Goal: Transaction & Acquisition: Purchase product/service

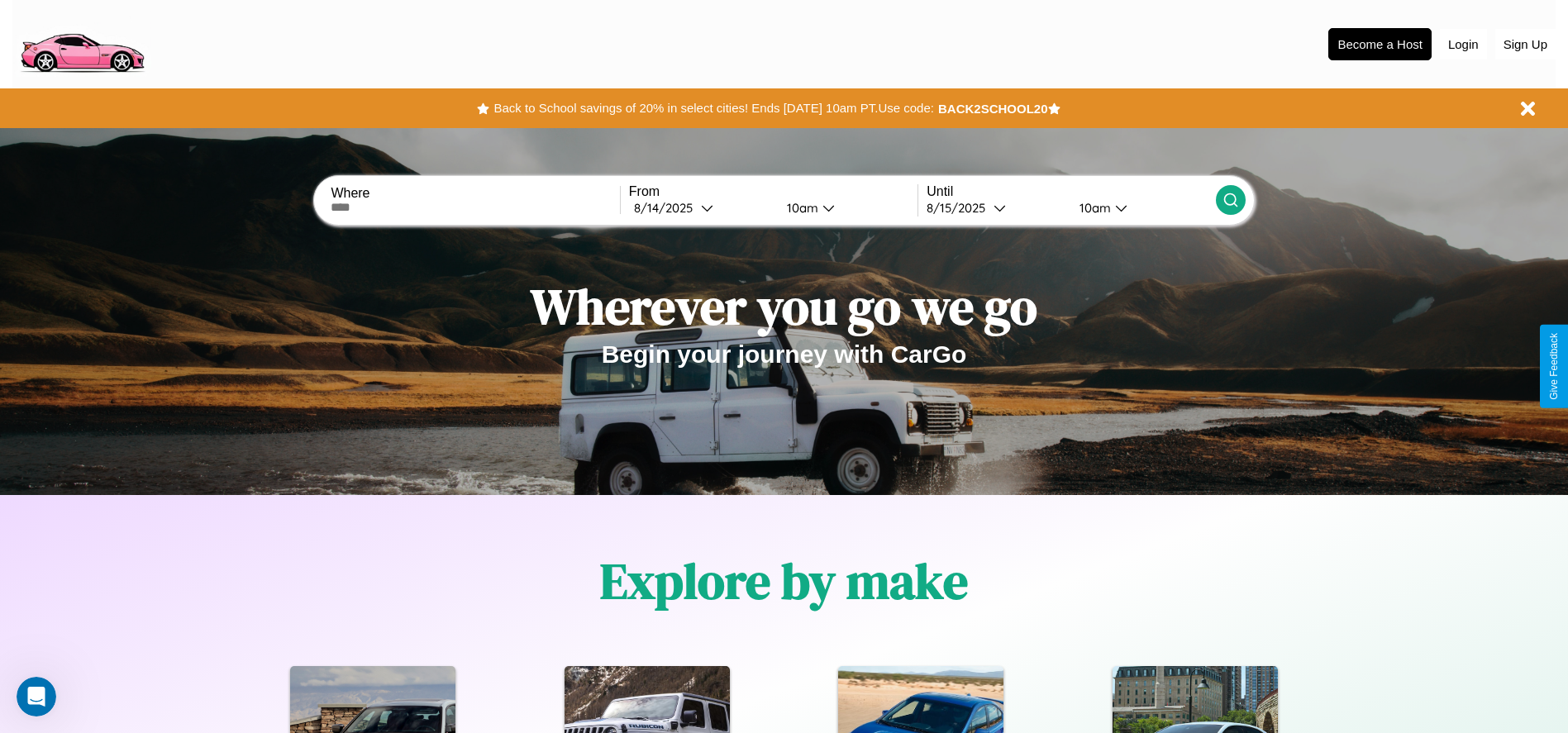
click at [476, 208] on input "text" at bounding box center [475, 207] width 289 height 13
type input "**********"
click at [701, 208] on icon at bounding box center [707, 208] width 12 height 12
select select "*"
select select "****"
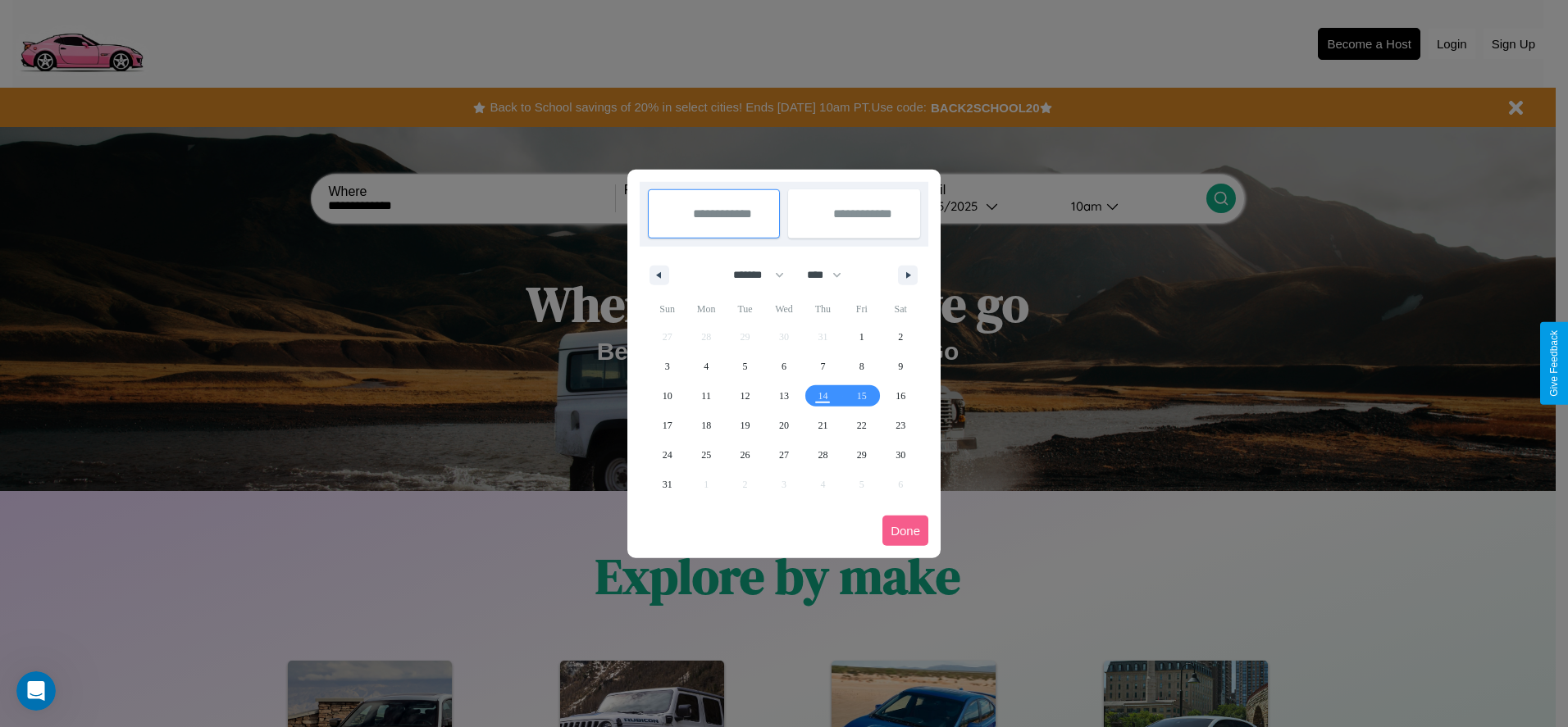
click at [751, 274] on select "******* ******** ***** ***** *** **** **** ****** ********* ******* ******** **…" at bounding box center [755, 275] width 70 height 27
select select "*"
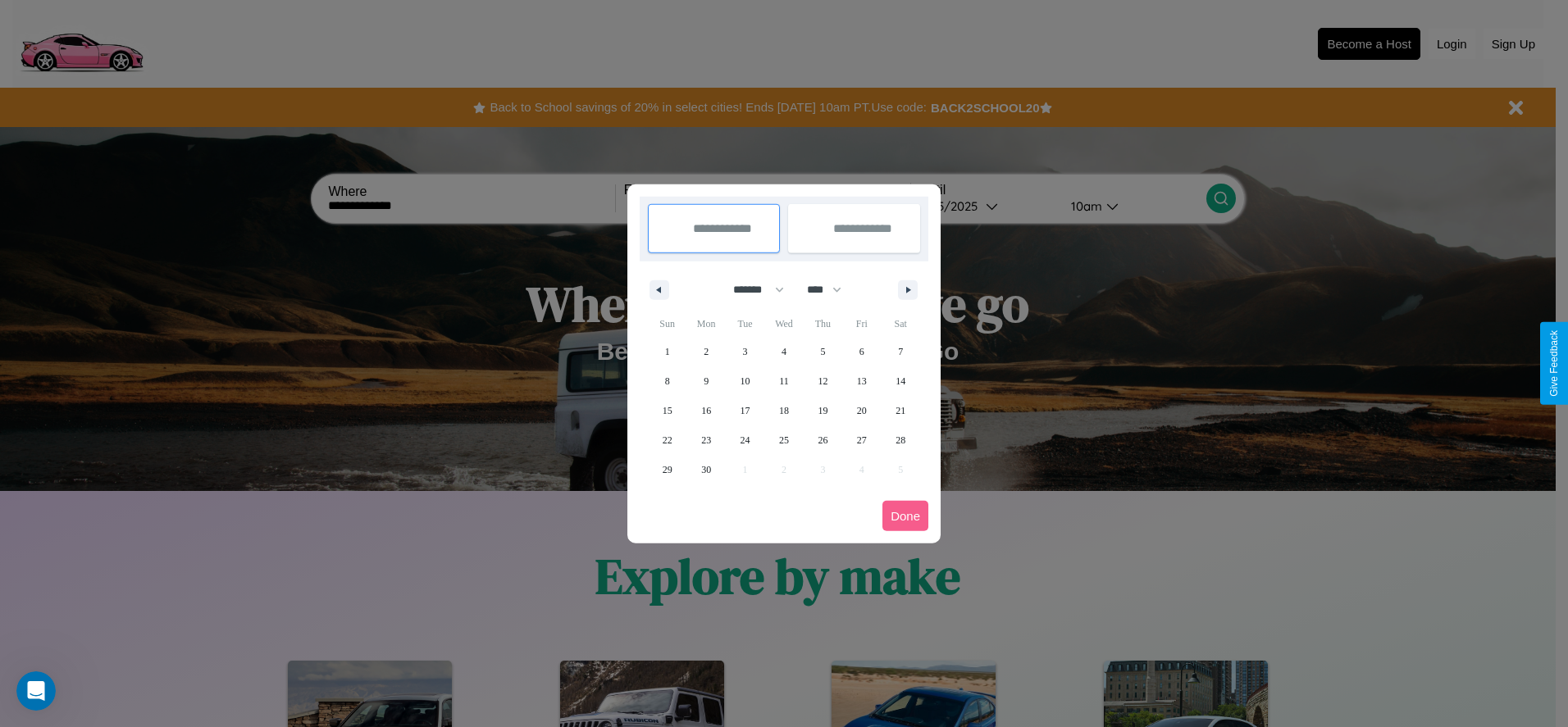
drag, startPoint x: 831, startPoint y: 290, endPoint x: 784, endPoint y: 329, distance: 61.1
click at [831, 290] on select "**** **** **** **** **** **** **** **** **** **** **** **** **** **** **** ****…" at bounding box center [824, 290] width 50 height 27
select select "****"
click at [744, 410] on span "16" at bounding box center [745, 410] width 10 height 30
type input "**********"
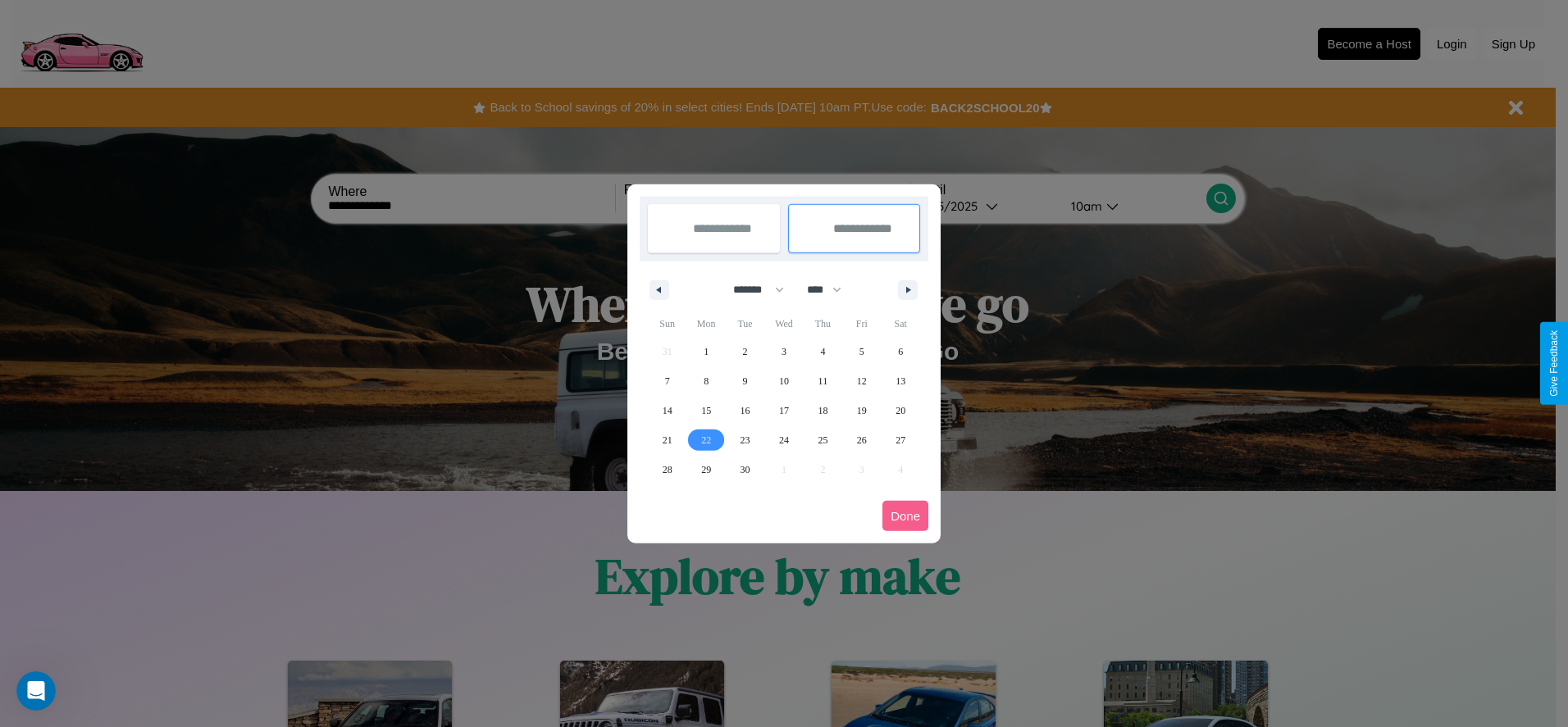
click at [706, 439] on span "22" at bounding box center [706, 440] width 10 height 30
type input "**********"
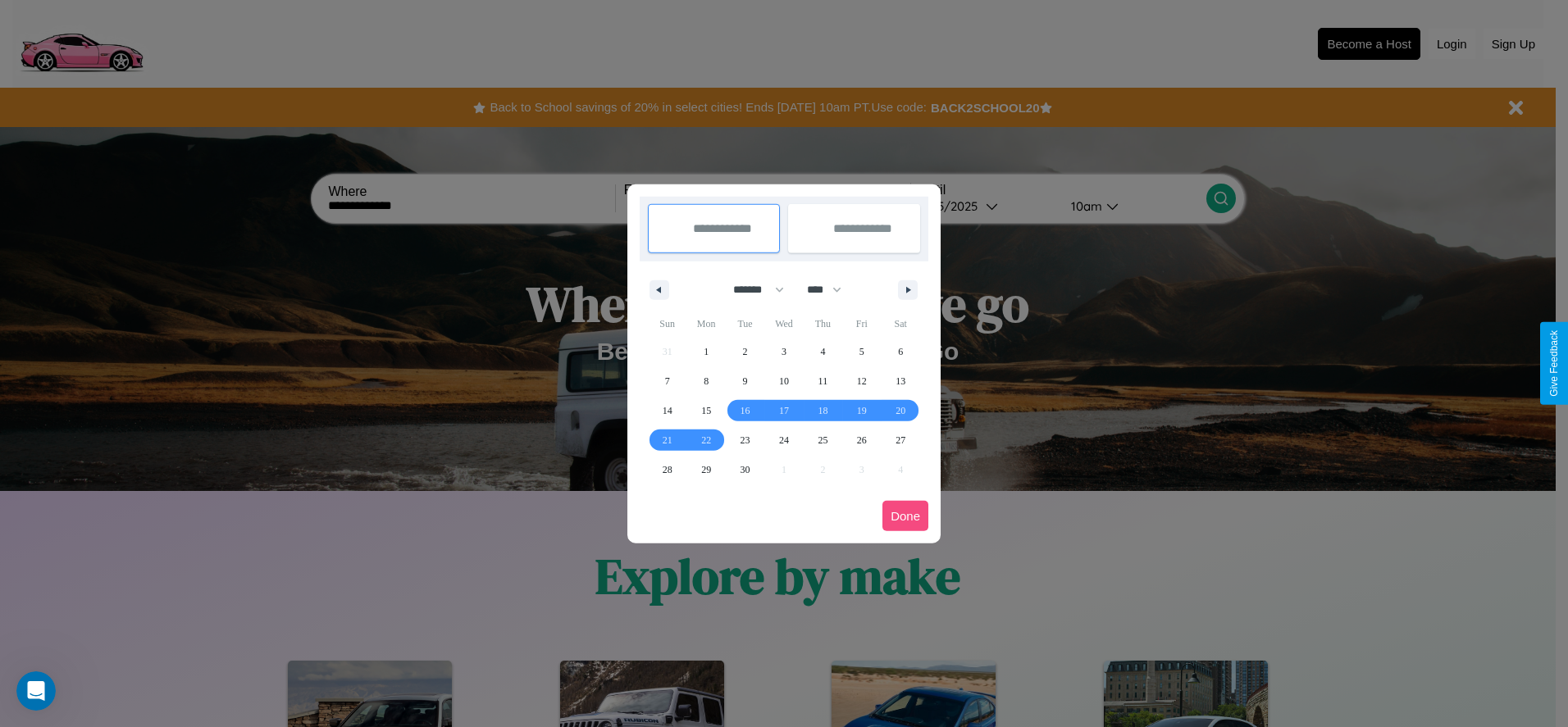
click at [905, 516] on button "Done" at bounding box center [905, 516] width 46 height 31
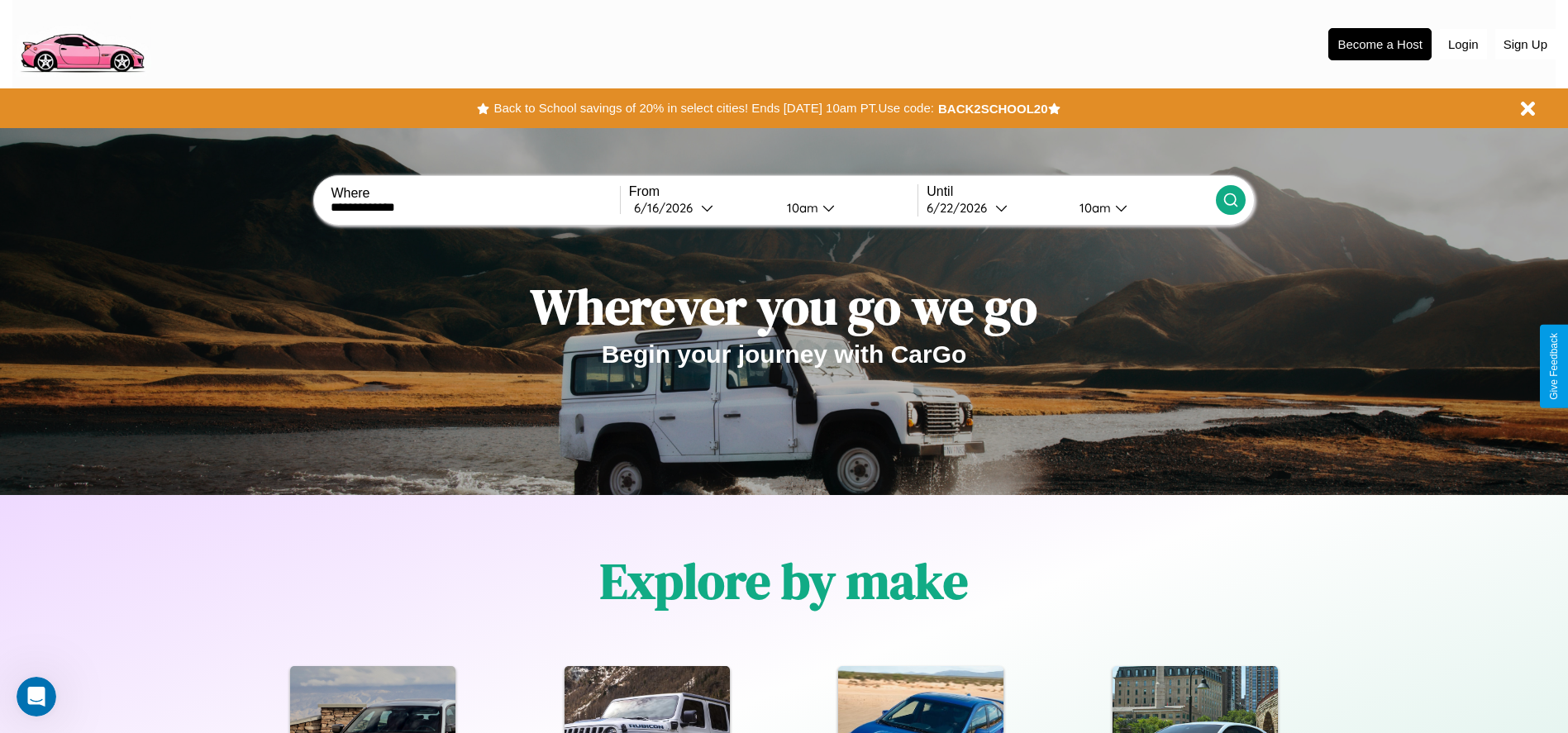
click at [800, 208] on div "10am" at bounding box center [800, 208] width 44 height 16
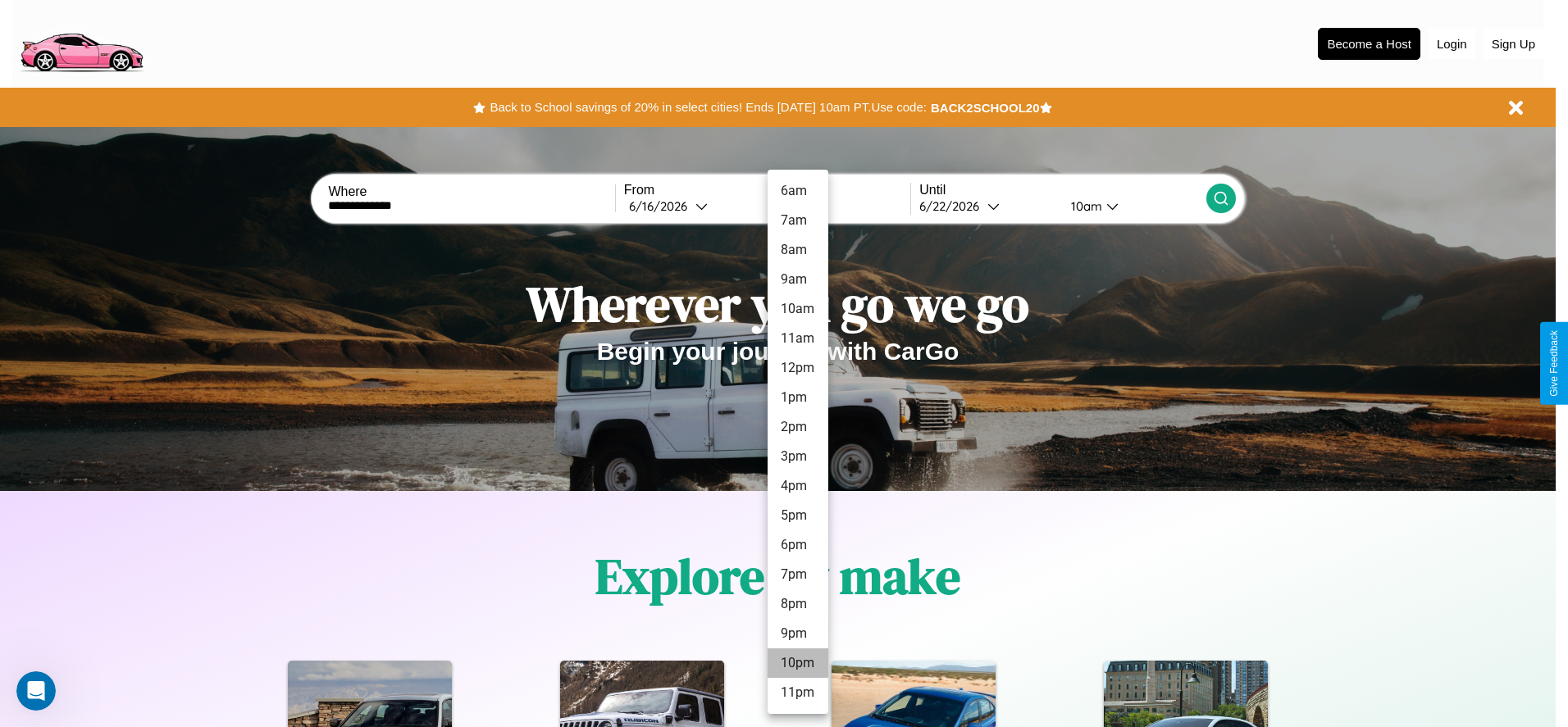
click at [797, 663] on li "10pm" at bounding box center [797, 663] width 61 height 30
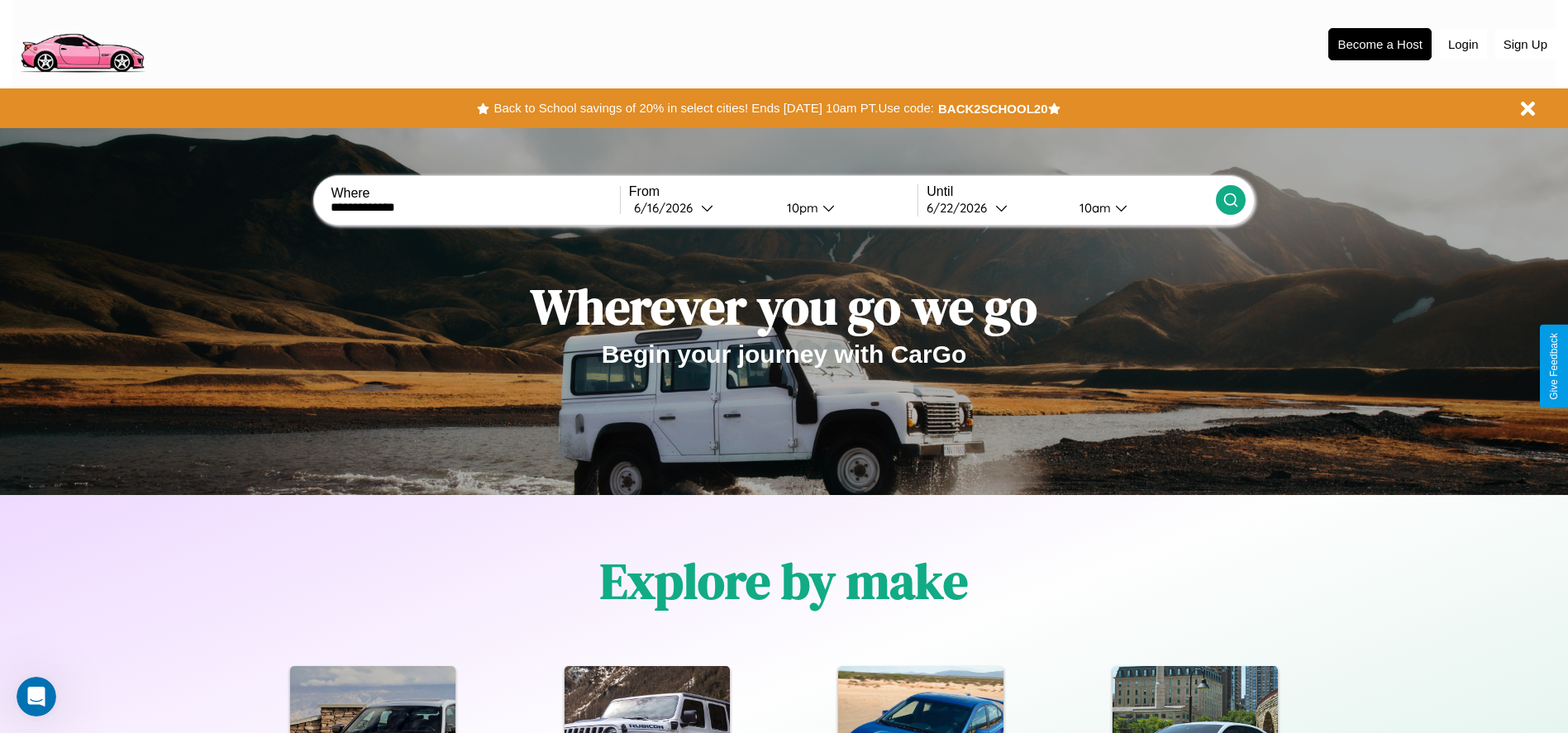
click at [1092, 208] on div "10am" at bounding box center [1093, 208] width 44 height 16
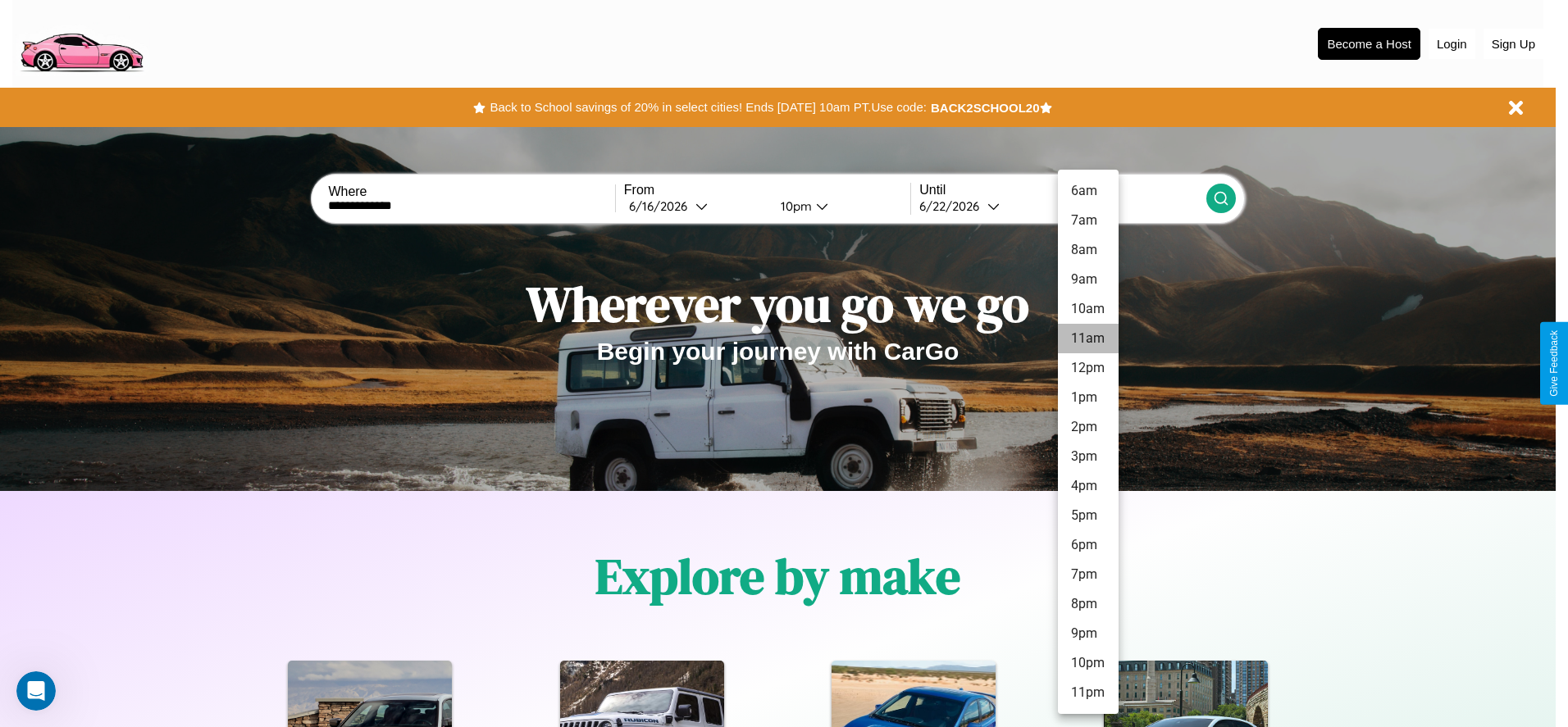
click at [1087, 338] on li "11am" at bounding box center [1088, 338] width 61 height 30
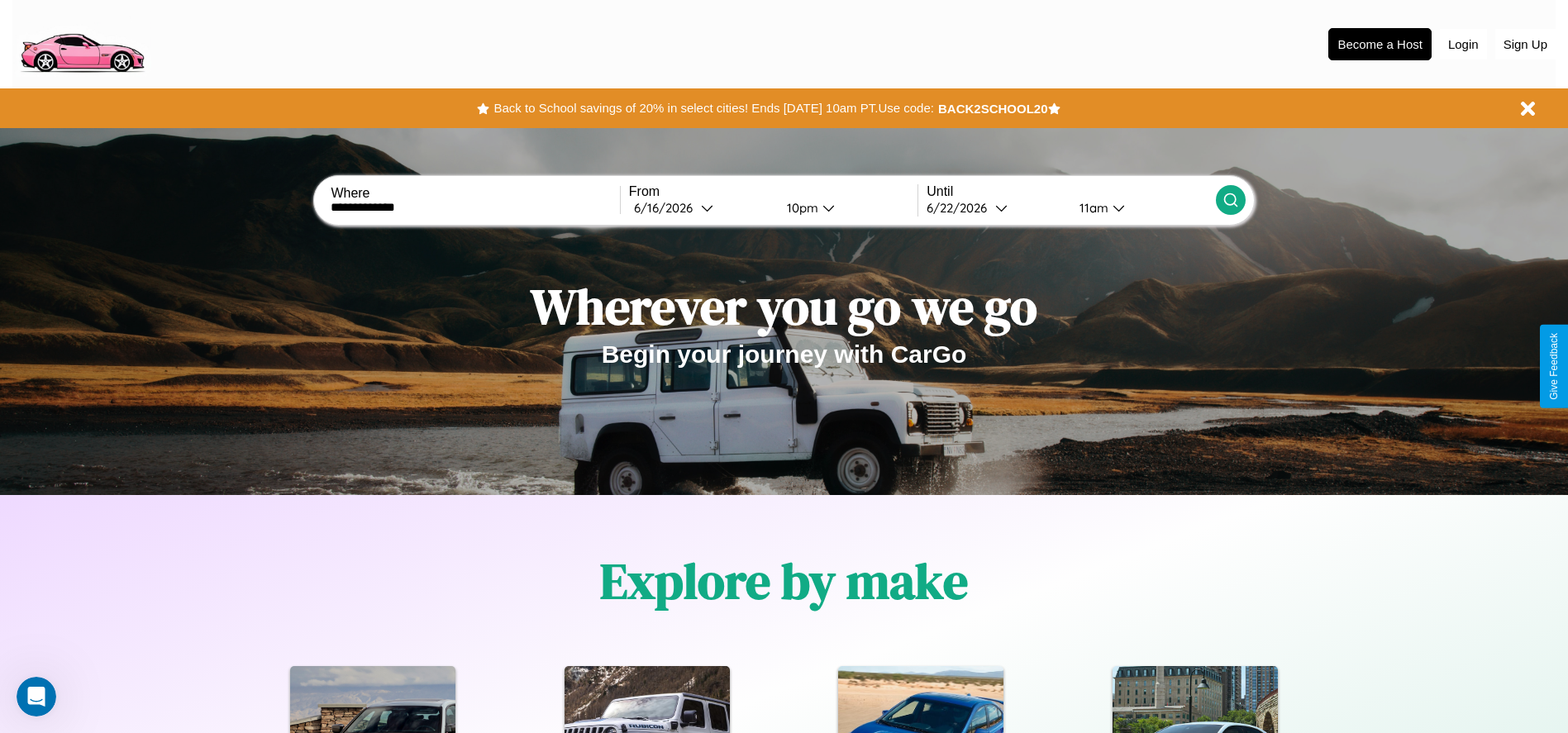
click at [1230, 200] on icon at bounding box center [1230, 200] width 16 height 16
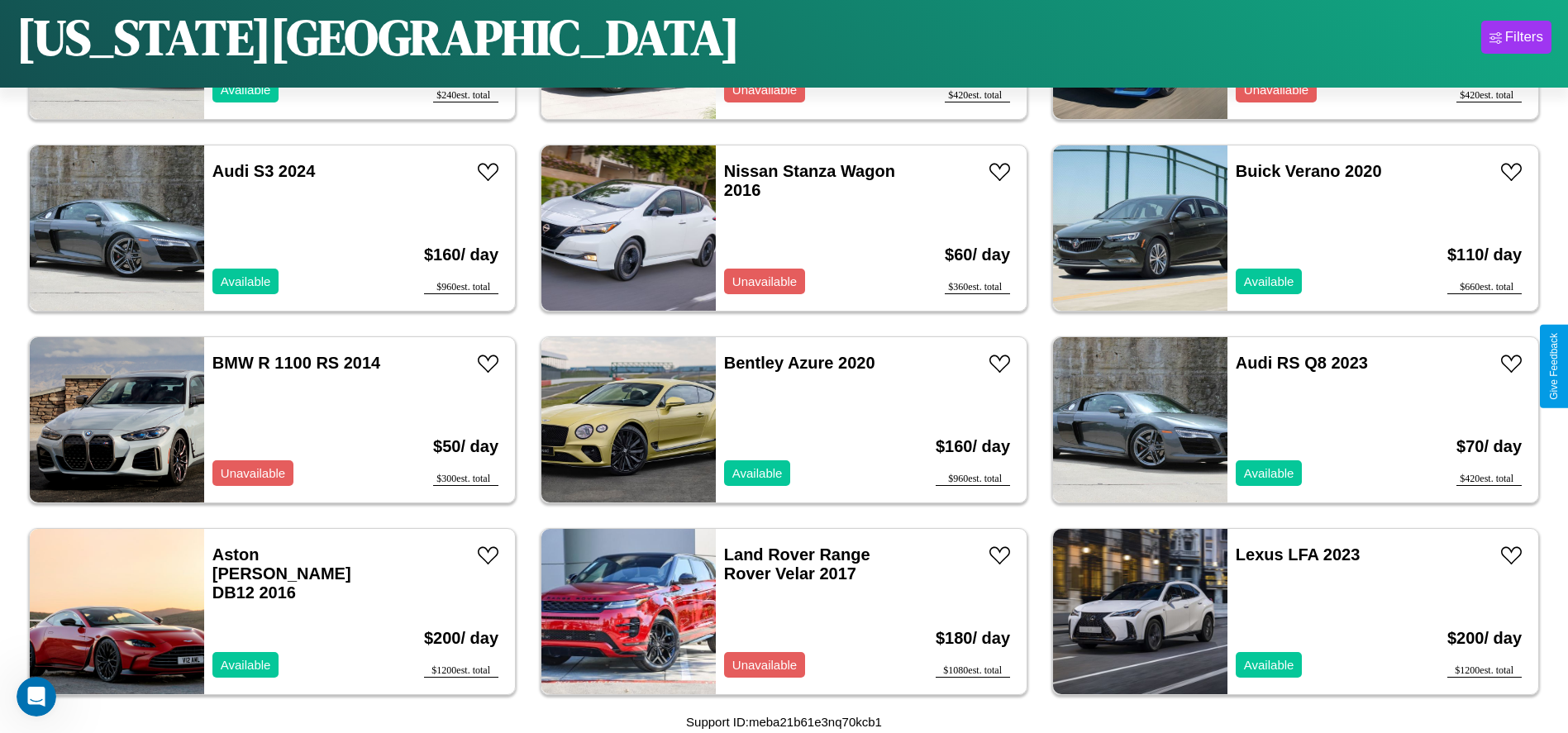
scroll to position [5979, 0]
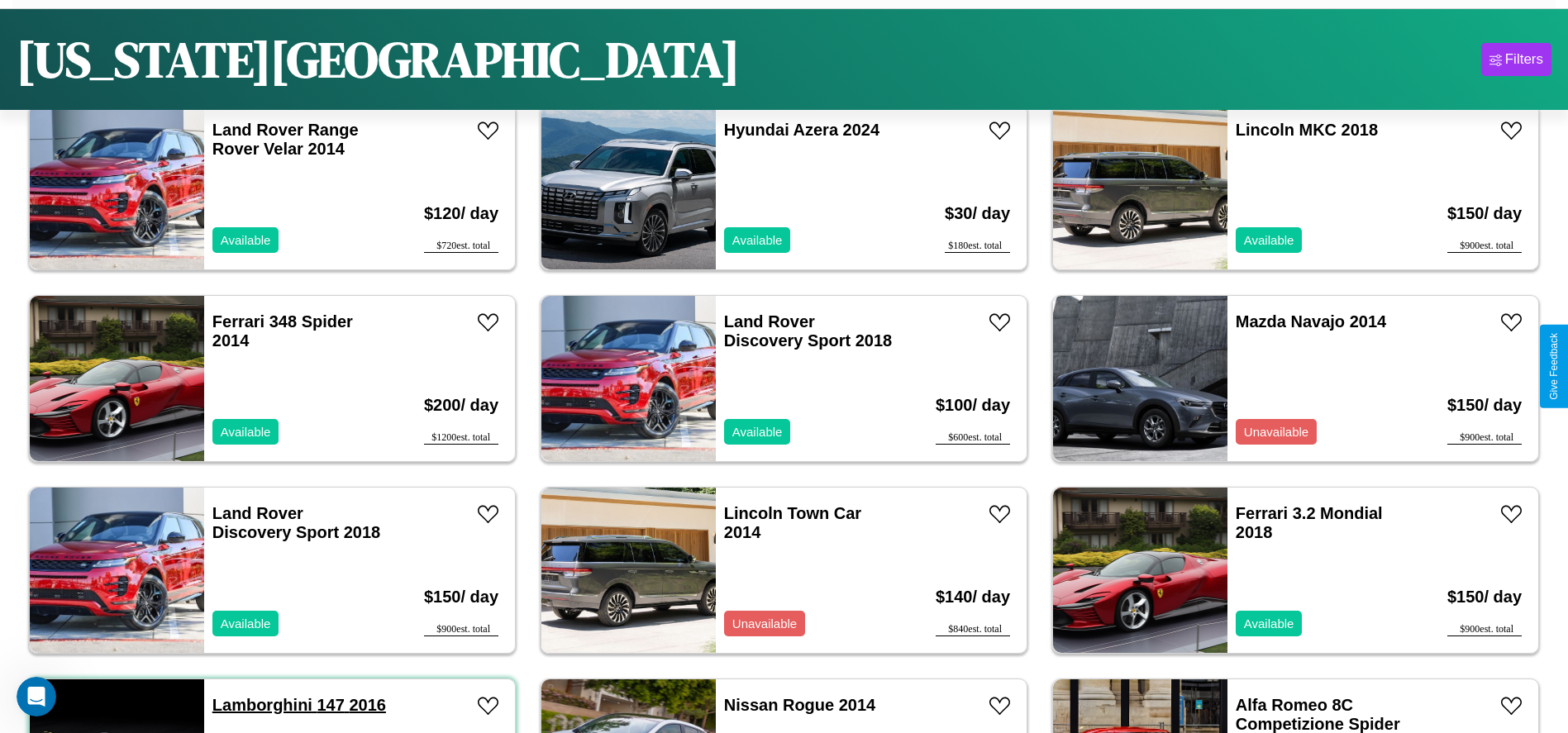
click at [260, 705] on link "Lamborghini 147 2016" at bounding box center [299, 705] width 173 height 18
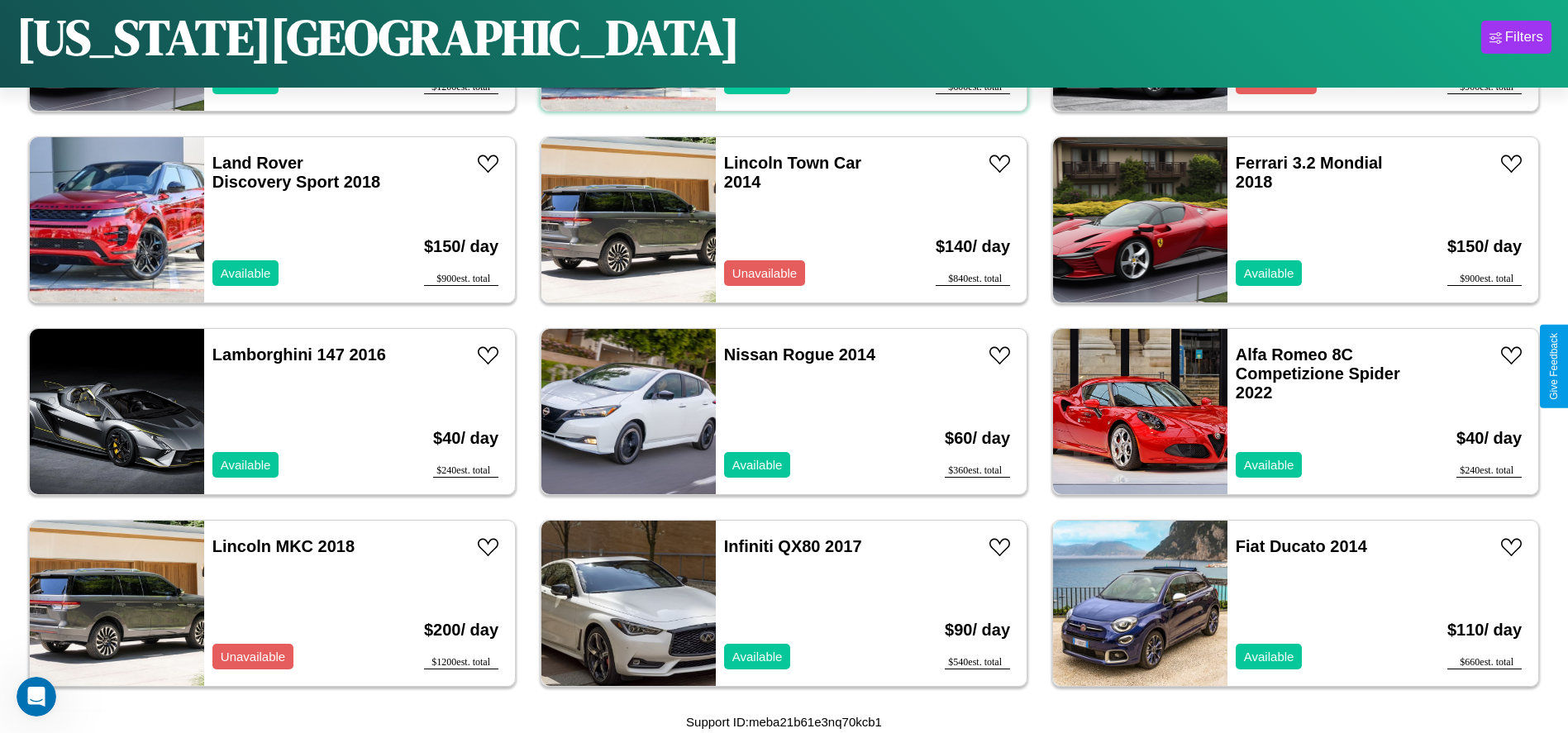
scroll to position [6704, 0]
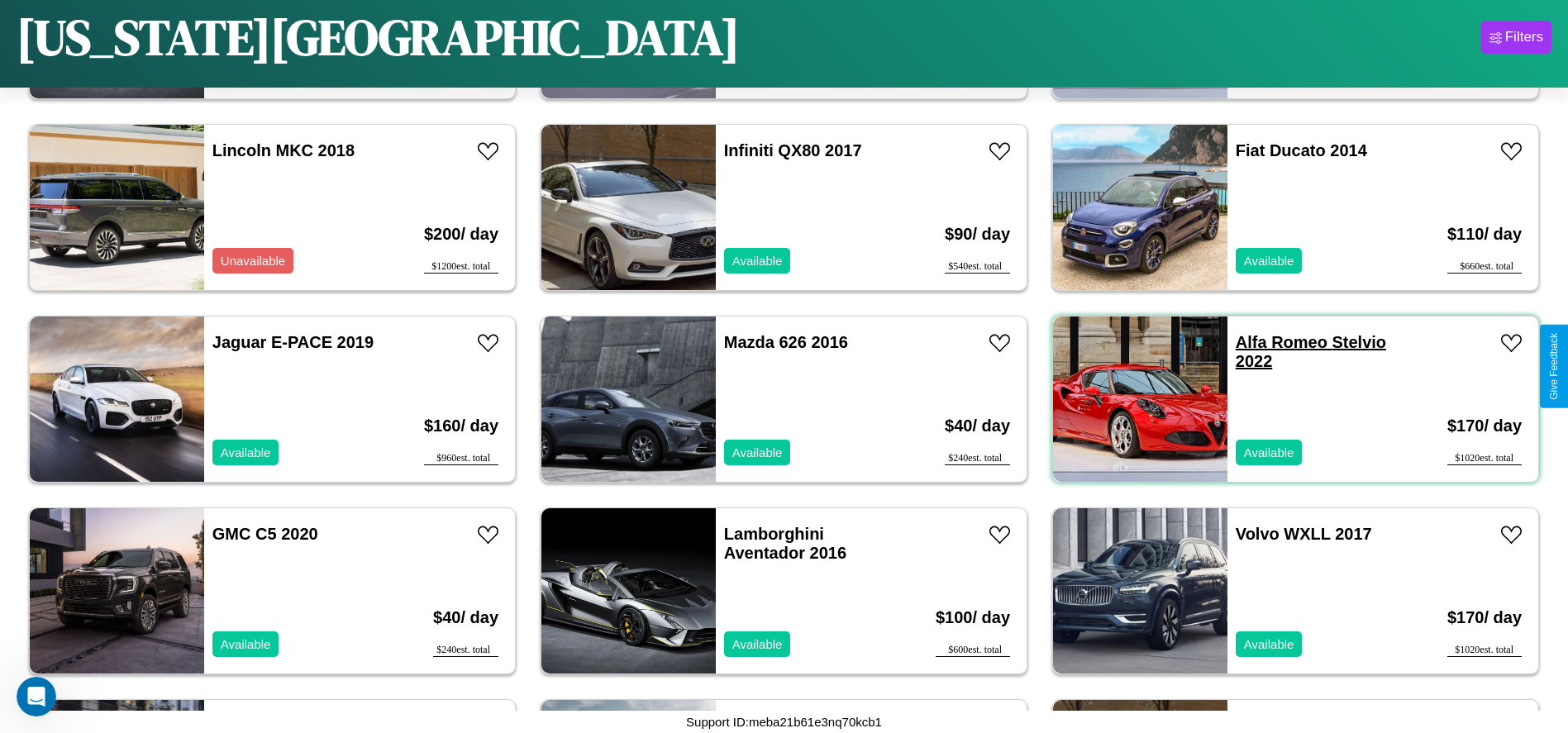
click at [1272, 342] on link "Alfa Romeo Stelvio 2022" at bounding box center [1310, 351] width 151 height 37
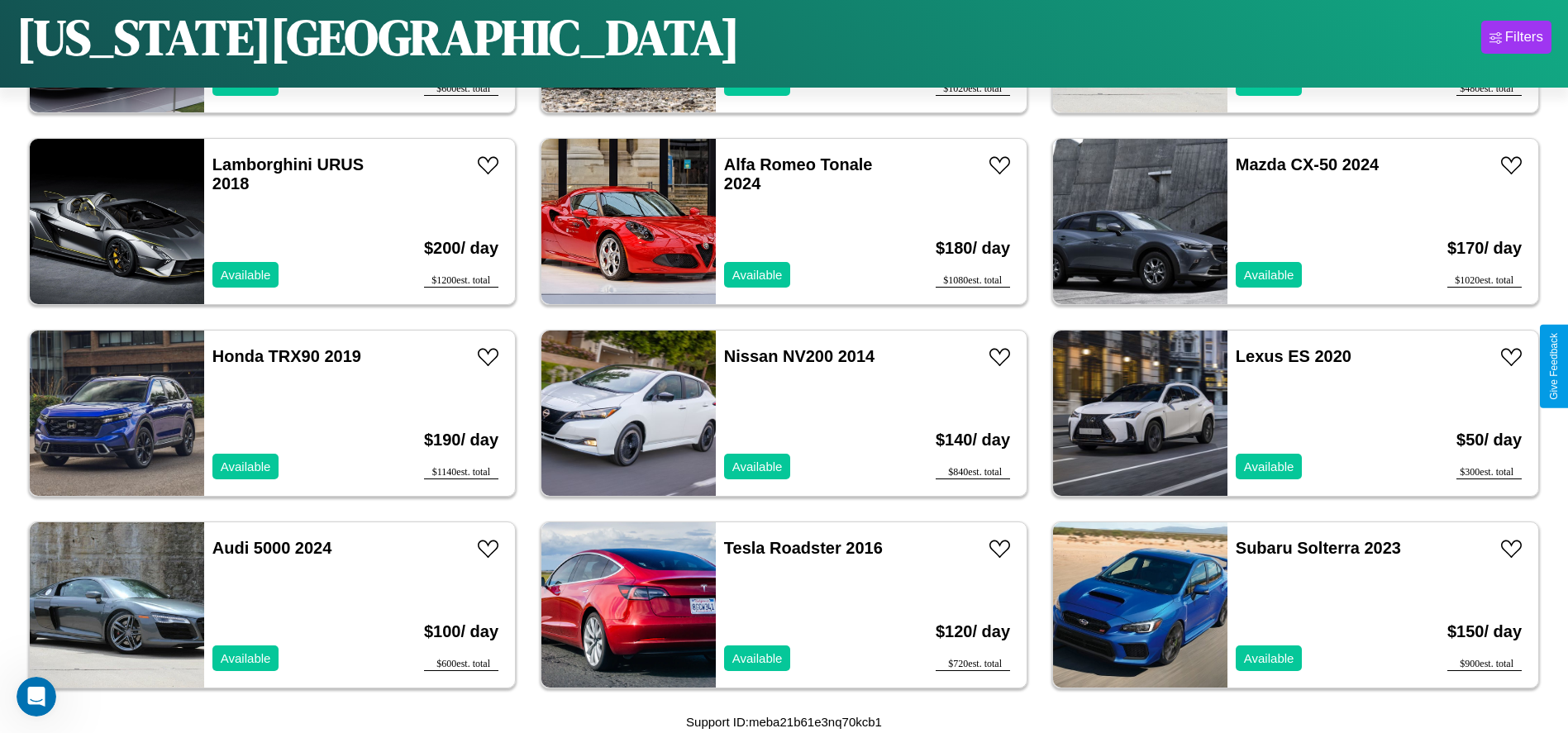
scroll to position [4211, 0]
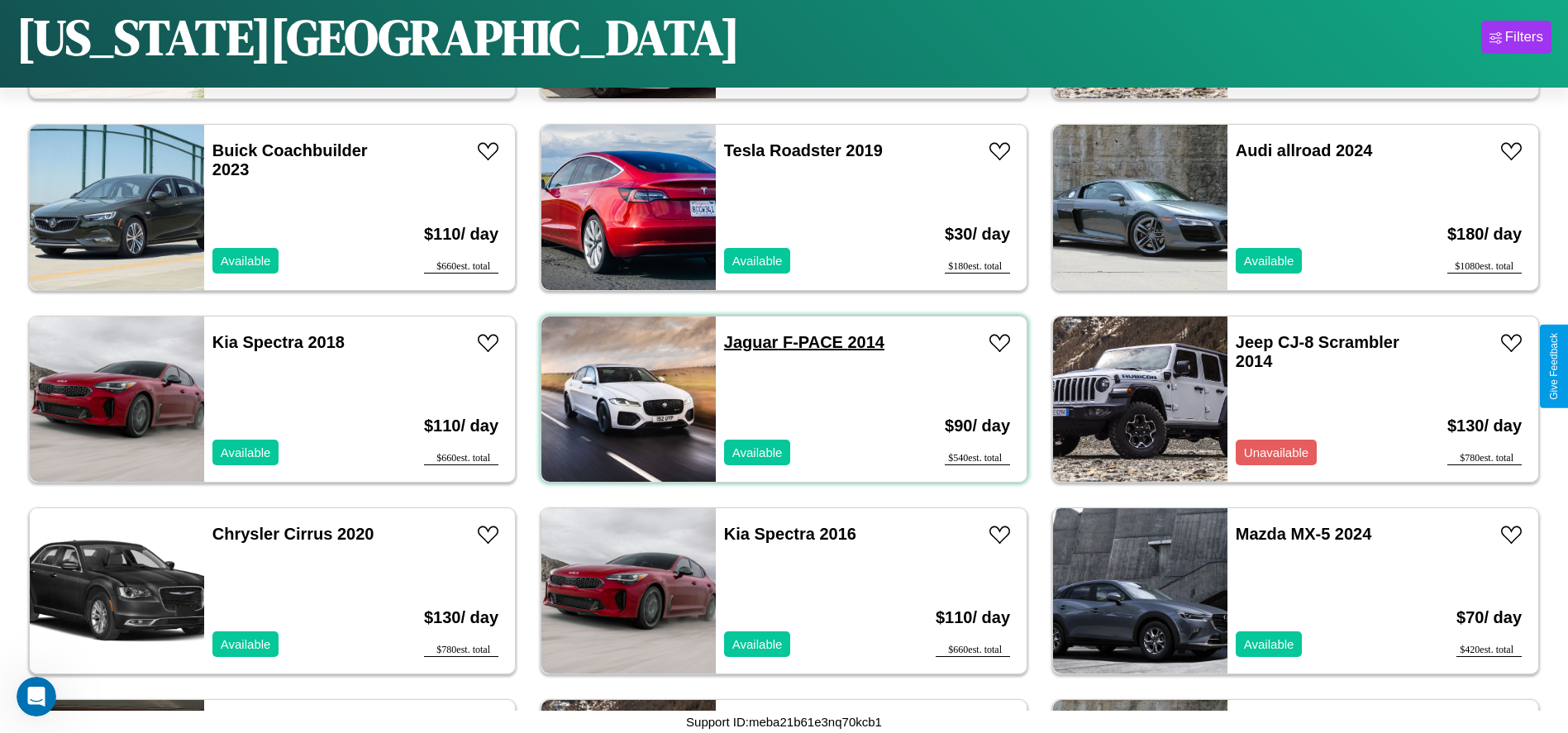
click at [745, 342] on link "Jaguar F-PACE 2014" at bounding box center [805, 342] width 160 height 18
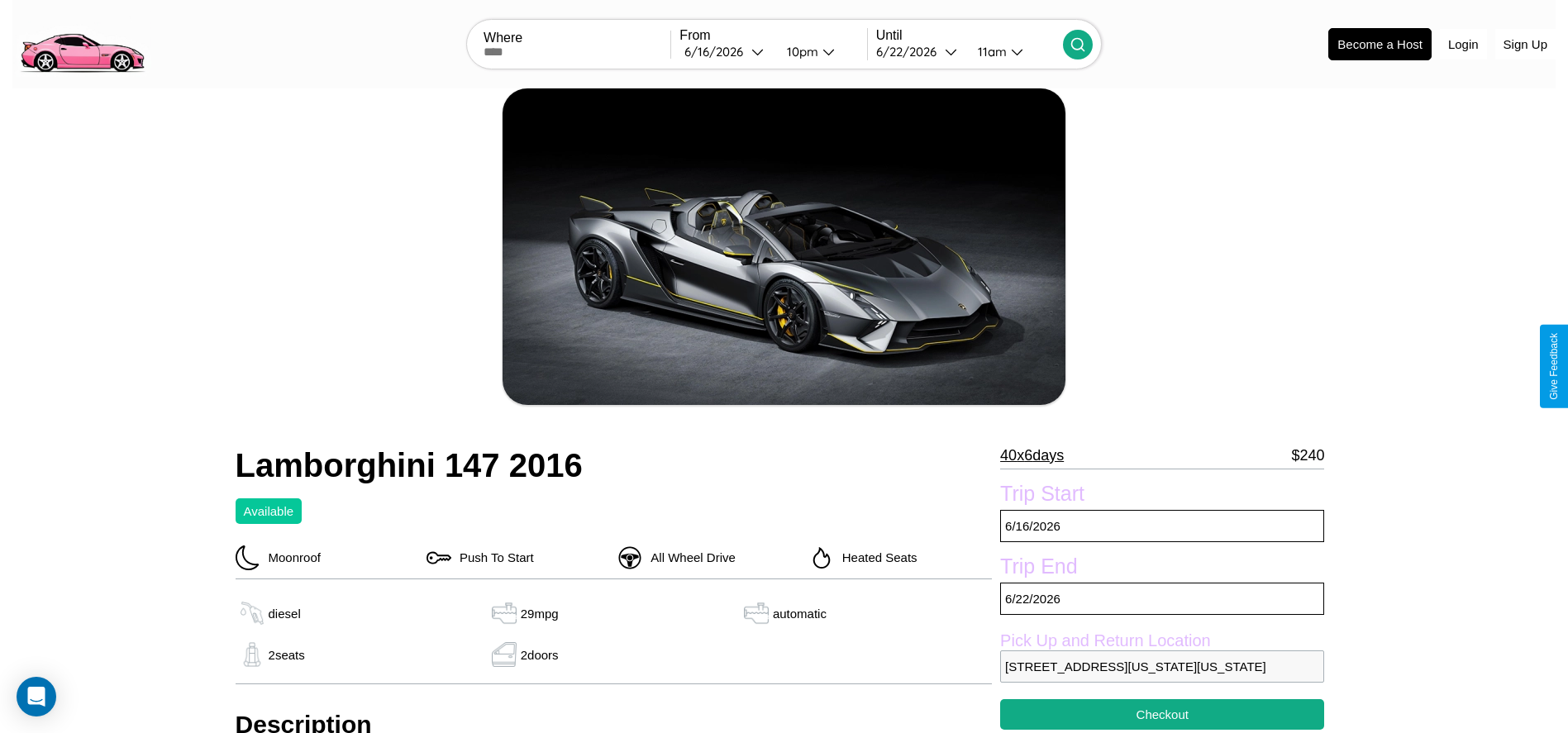
scroll to position [488, 0]
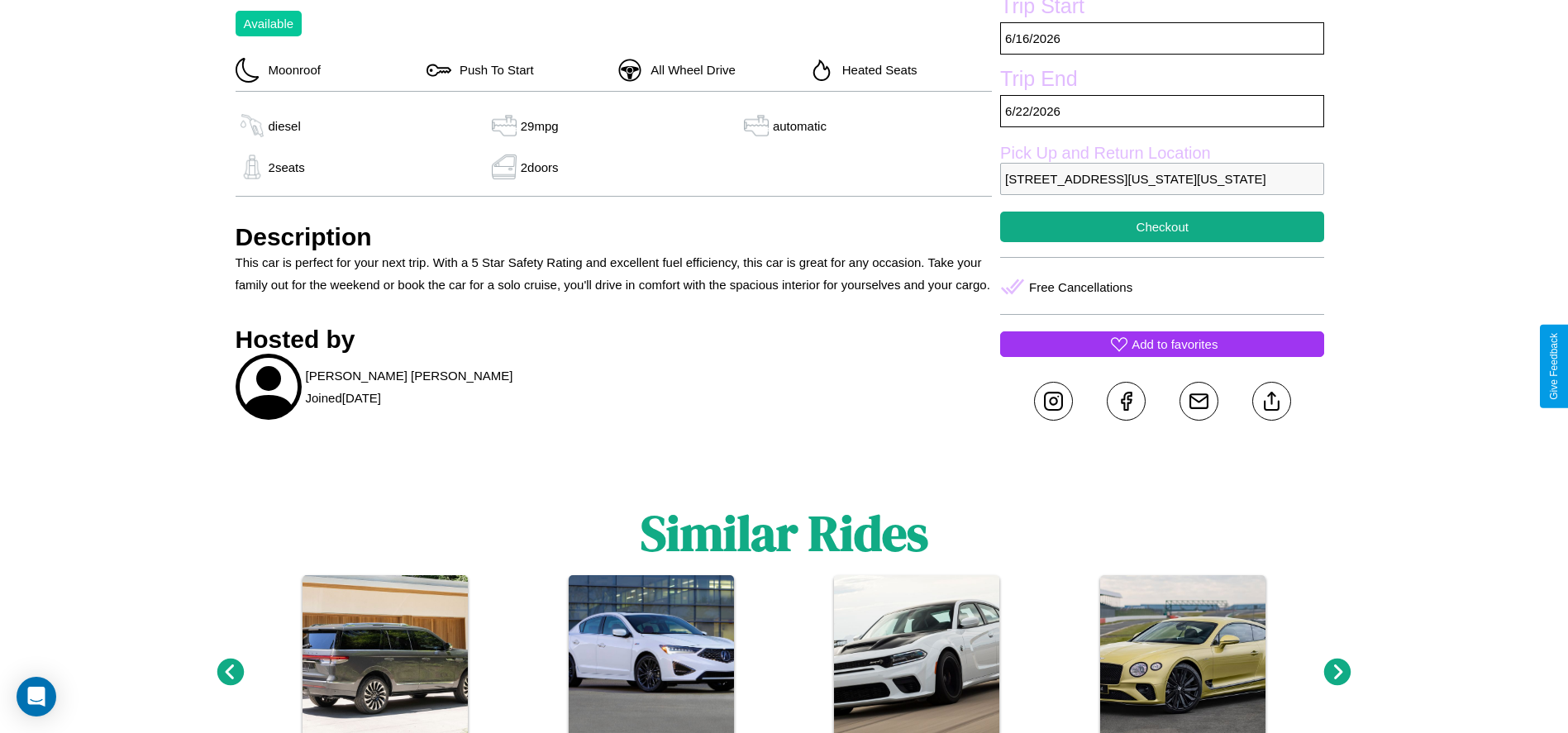
click at [1162, 356] on p "Add to favorites" at bounding box center [1175, 345] width 86 height 22
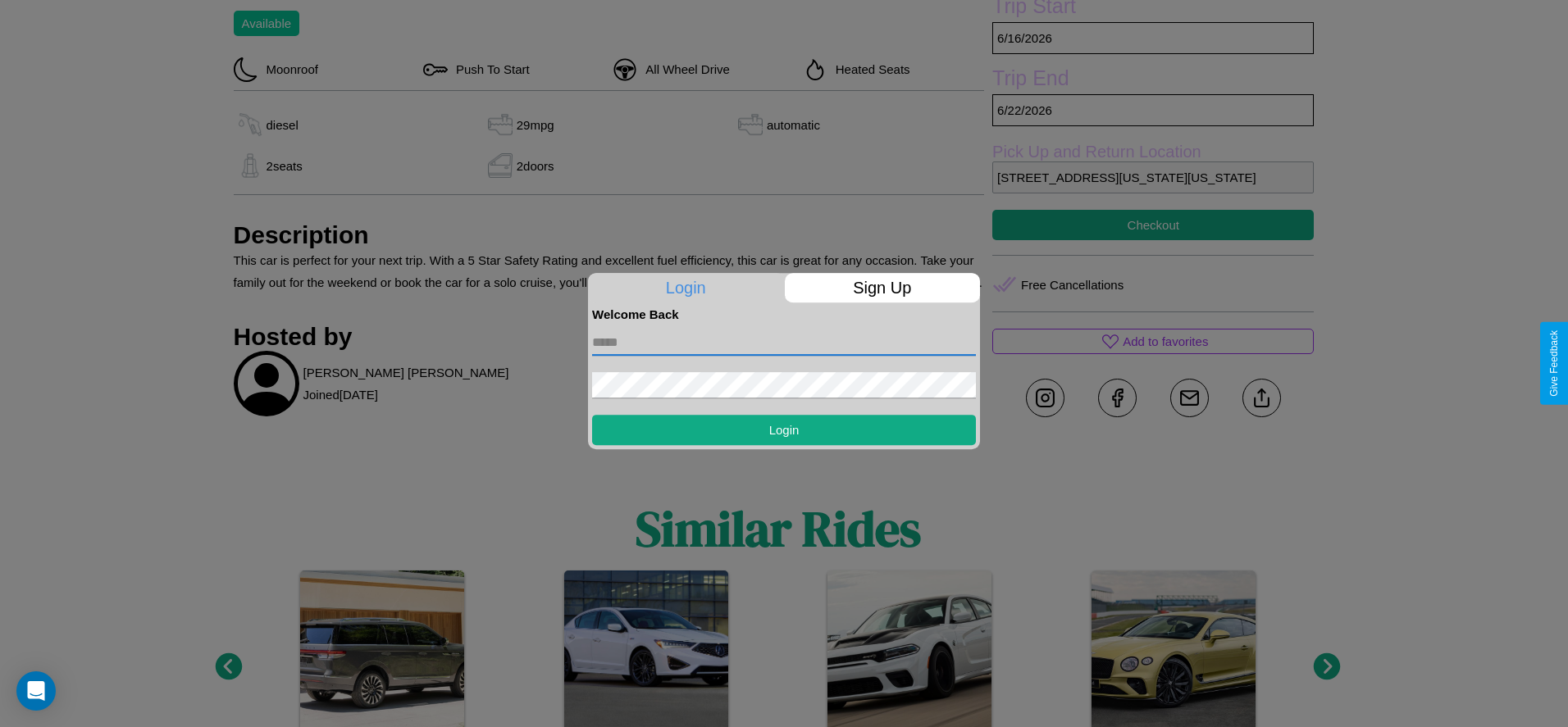
click at [784, 342] on input "text" at bounding box center [784, 343] width 384 height 26
type input "**********"
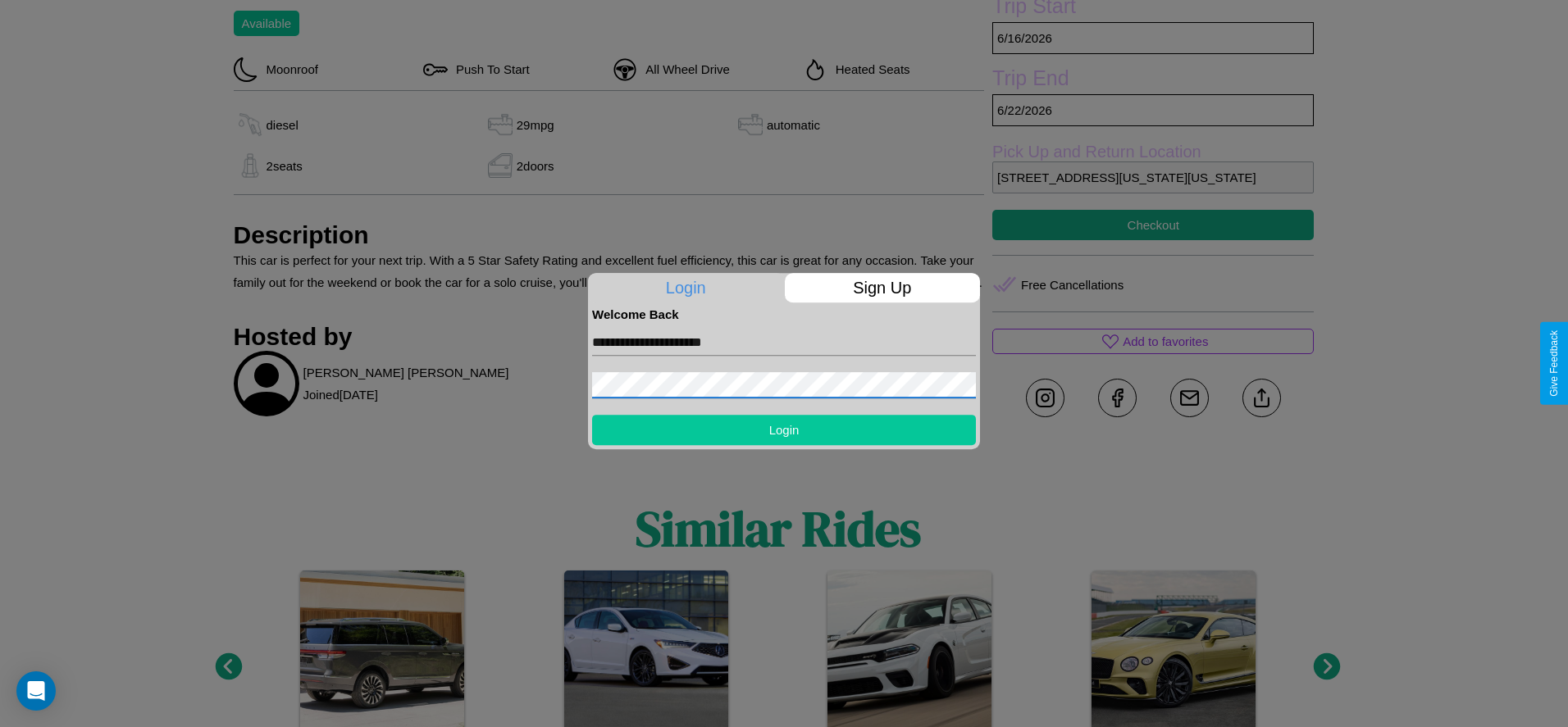
click at [784, 430] on button "Login" at bounding box center [784, 431] width 384 height 31
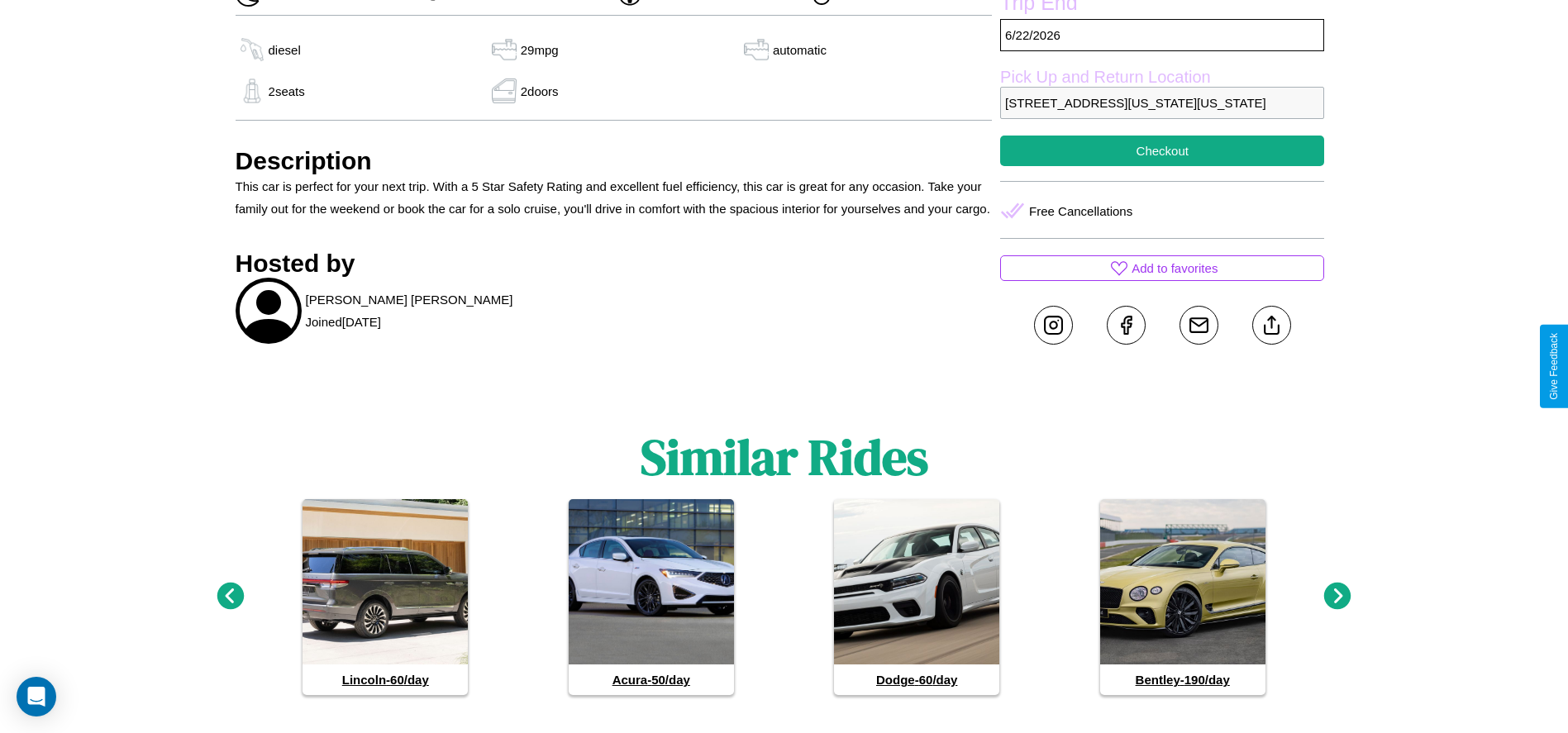
scroll to position [603, 0]
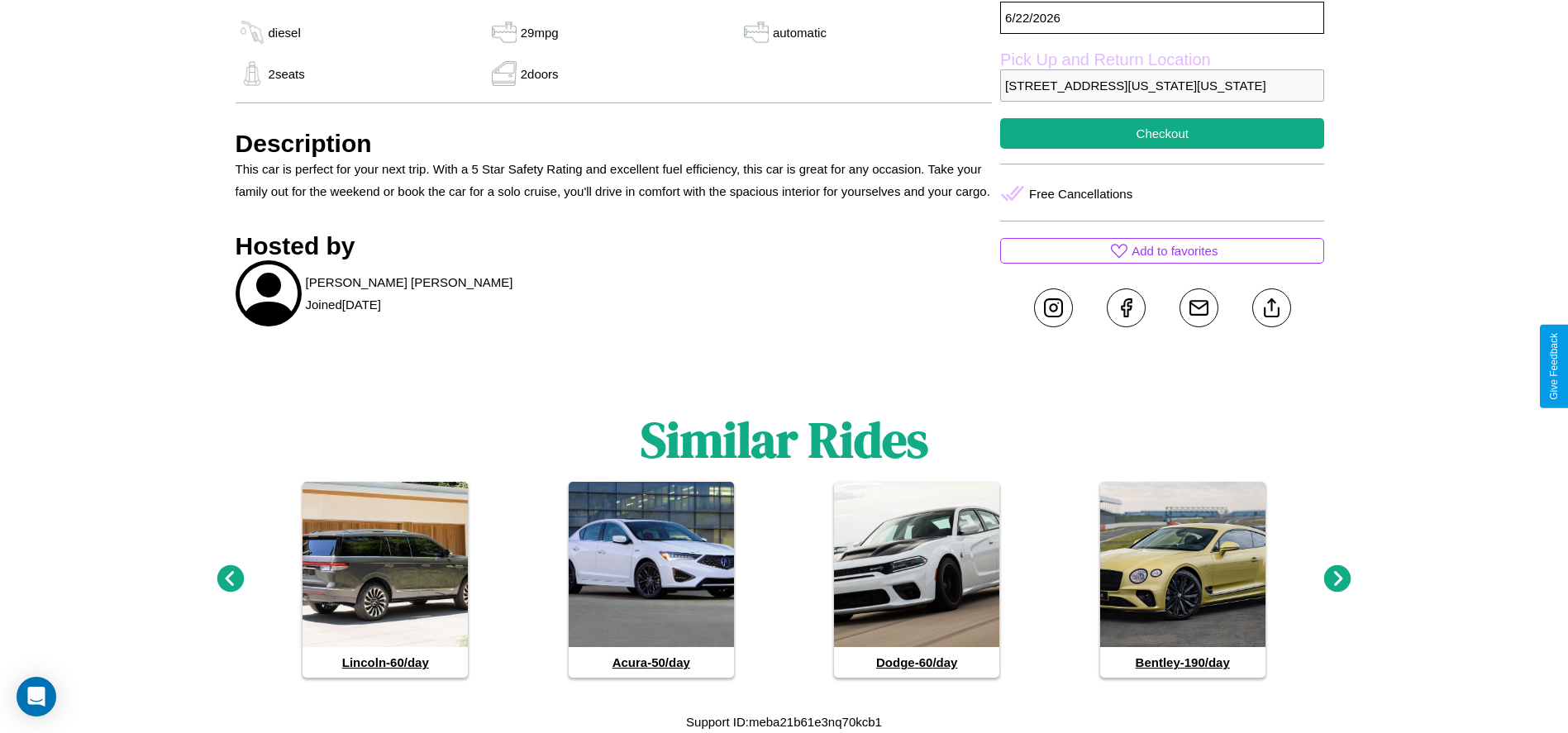
click at [1337, 580] on icon at bounding box center [1338, 579] width 28 height 28
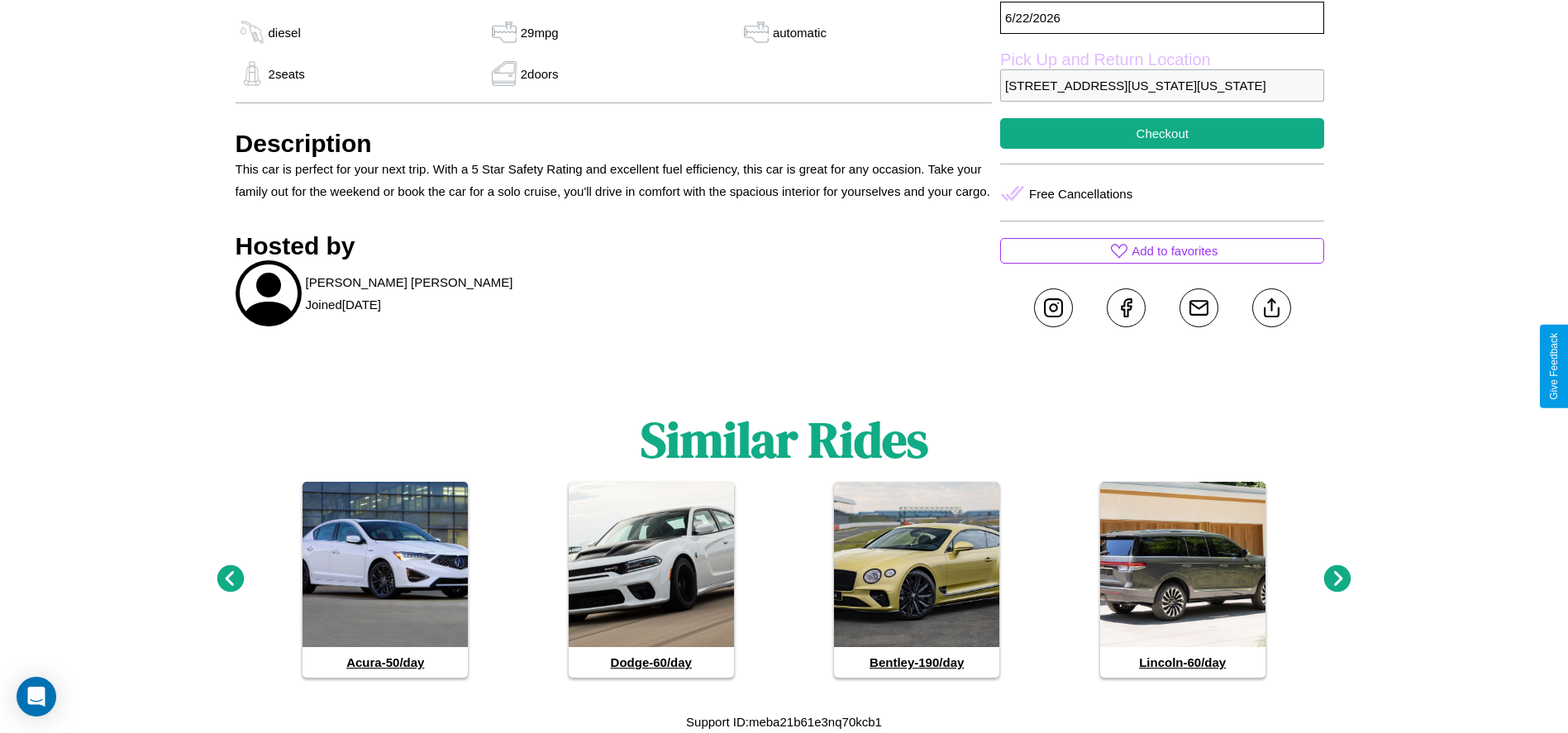
click at [1337, 580] on icon at bounding box center [1338, 579] width 28 height 28
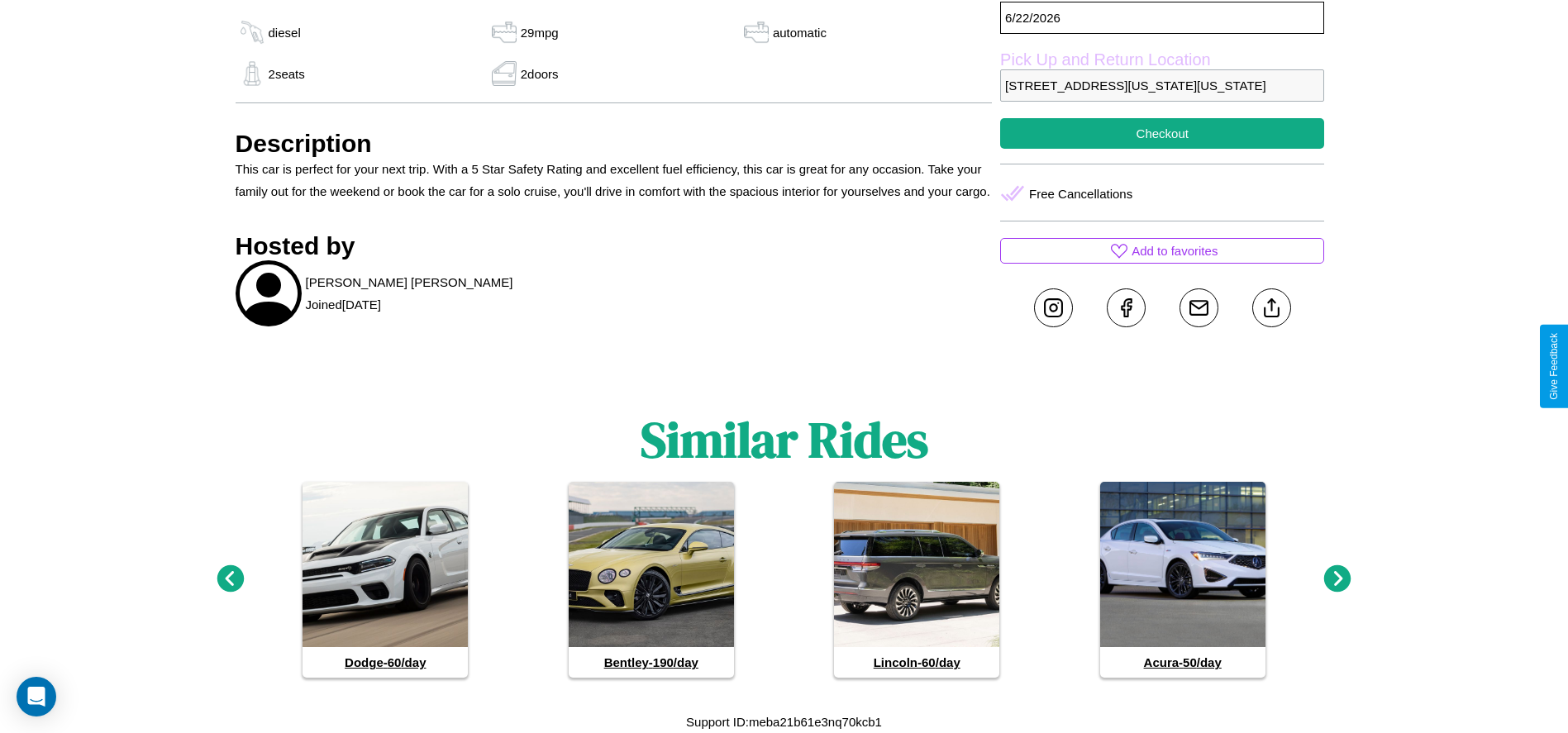
click at [1337, 580] on icon at bounding box center [1338, 579] width 28 height 28
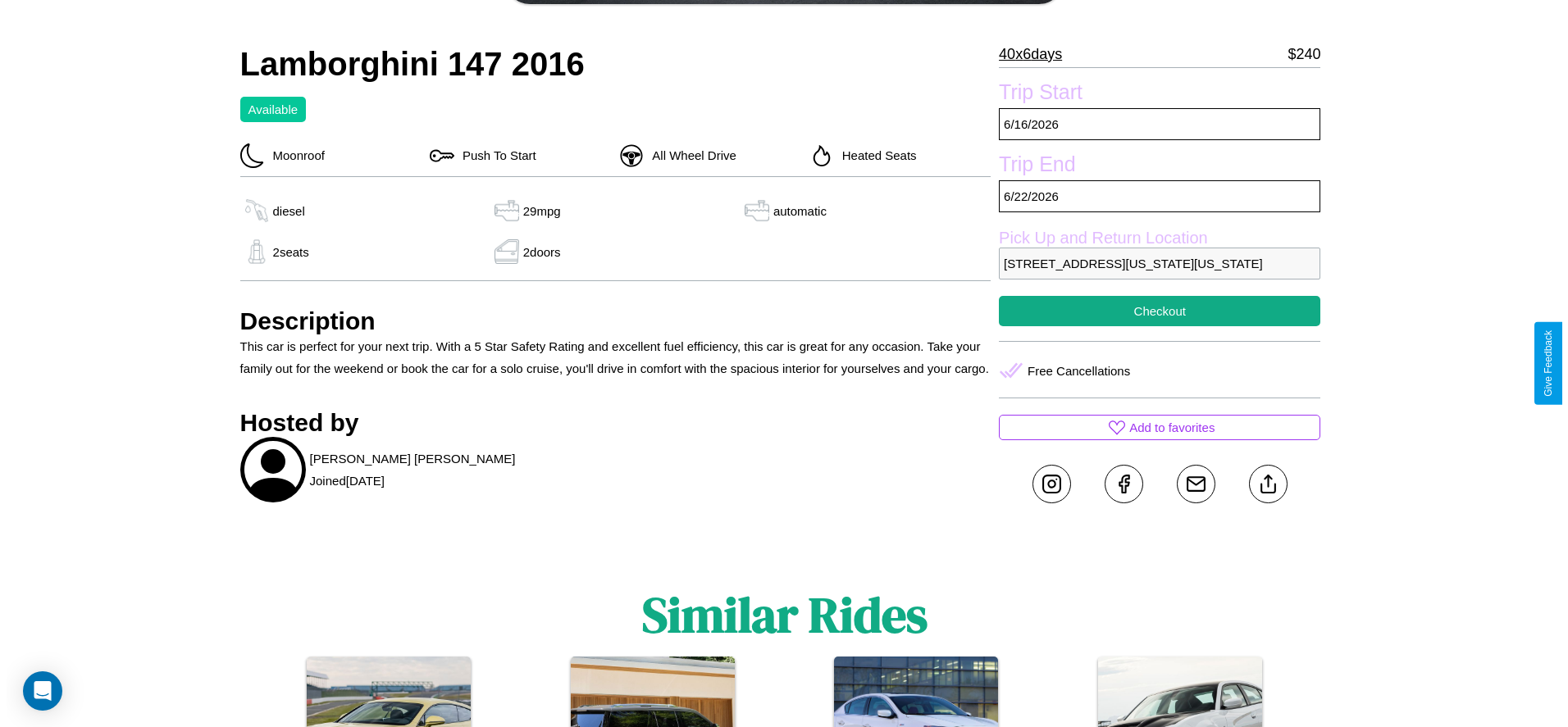
scroll to position [158, 0]
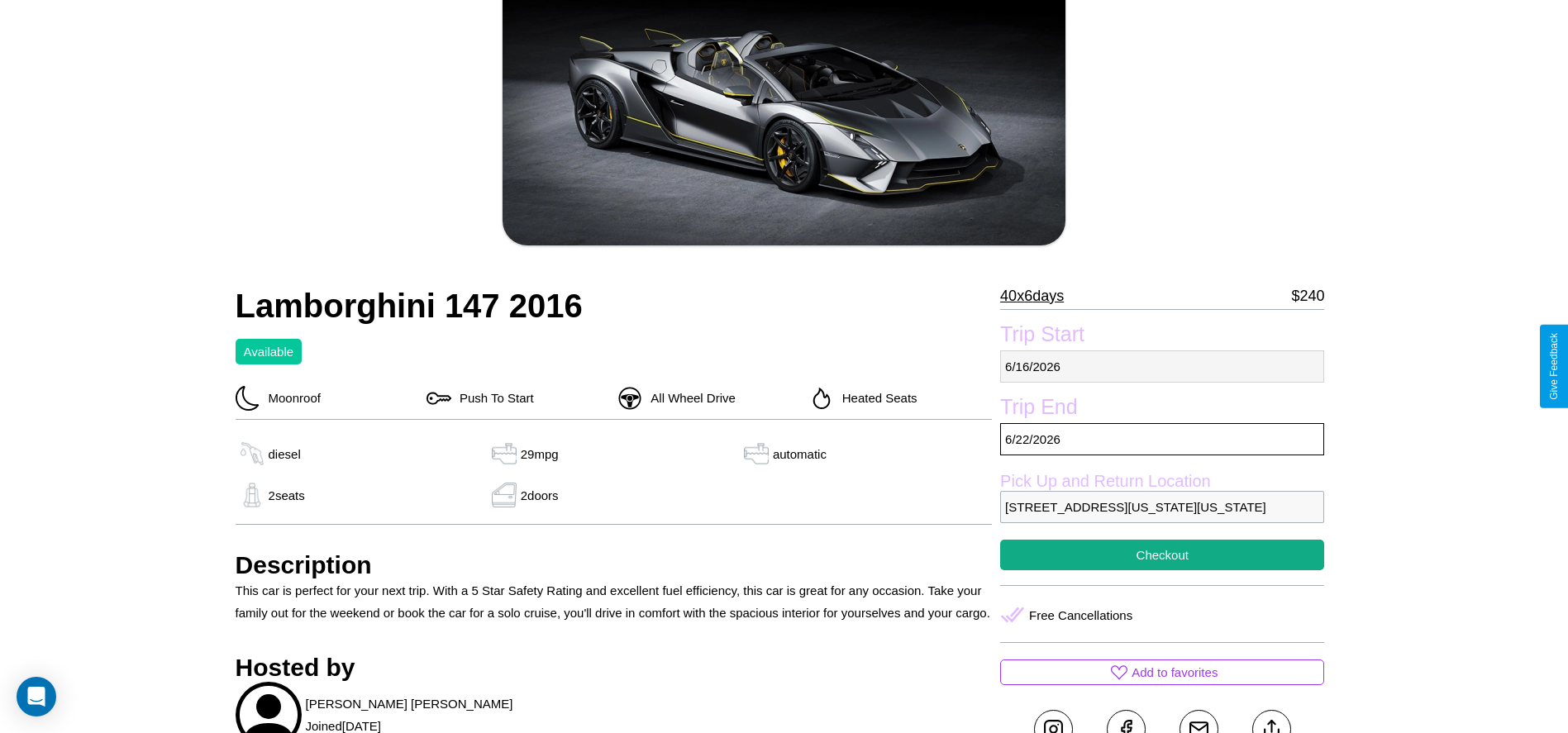
click at [1162, 366] on p "6 / 16 / 2026" at bounding box center [1162, 366] width 324 height 32
select select "*"
select select "****"
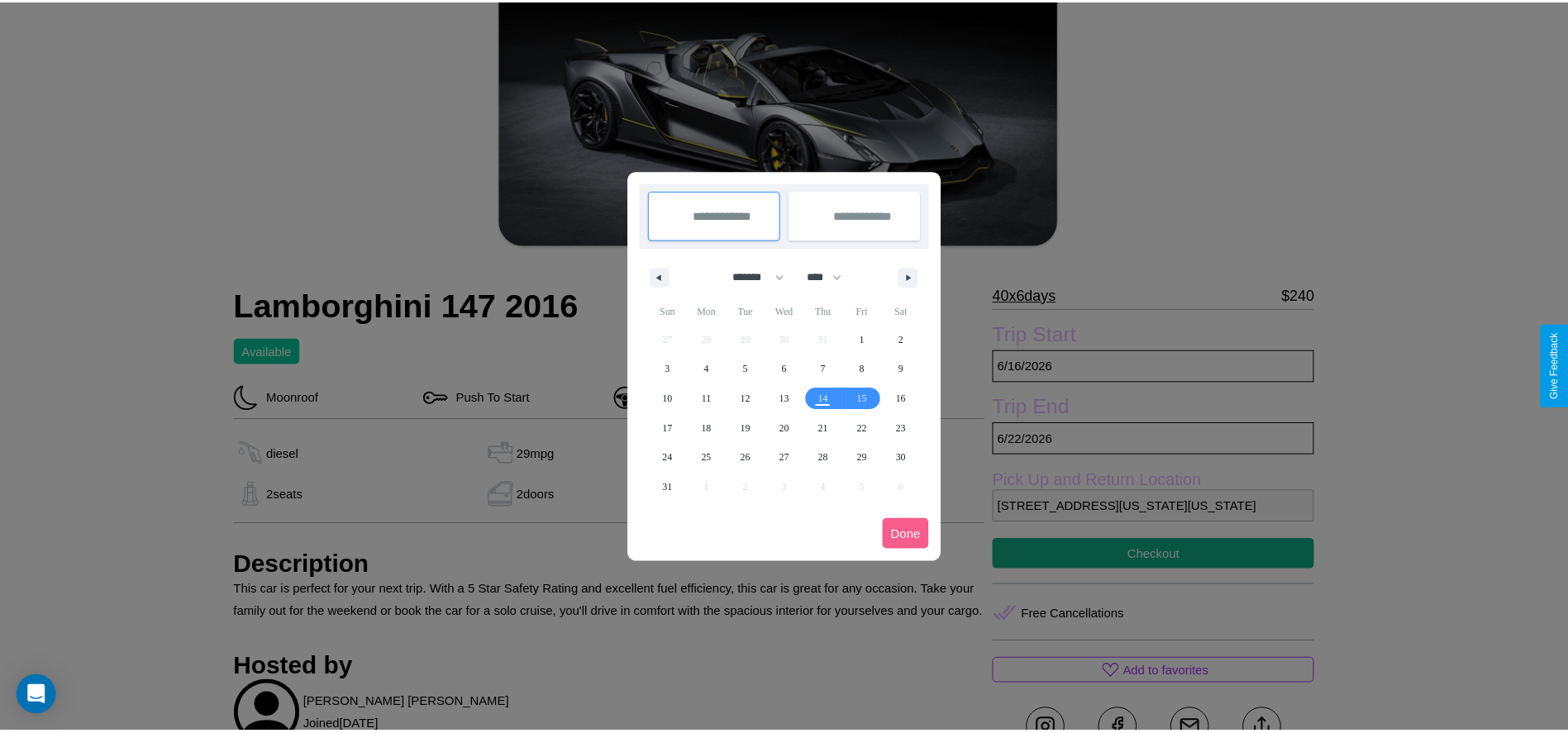
scroll to position [0, 0]
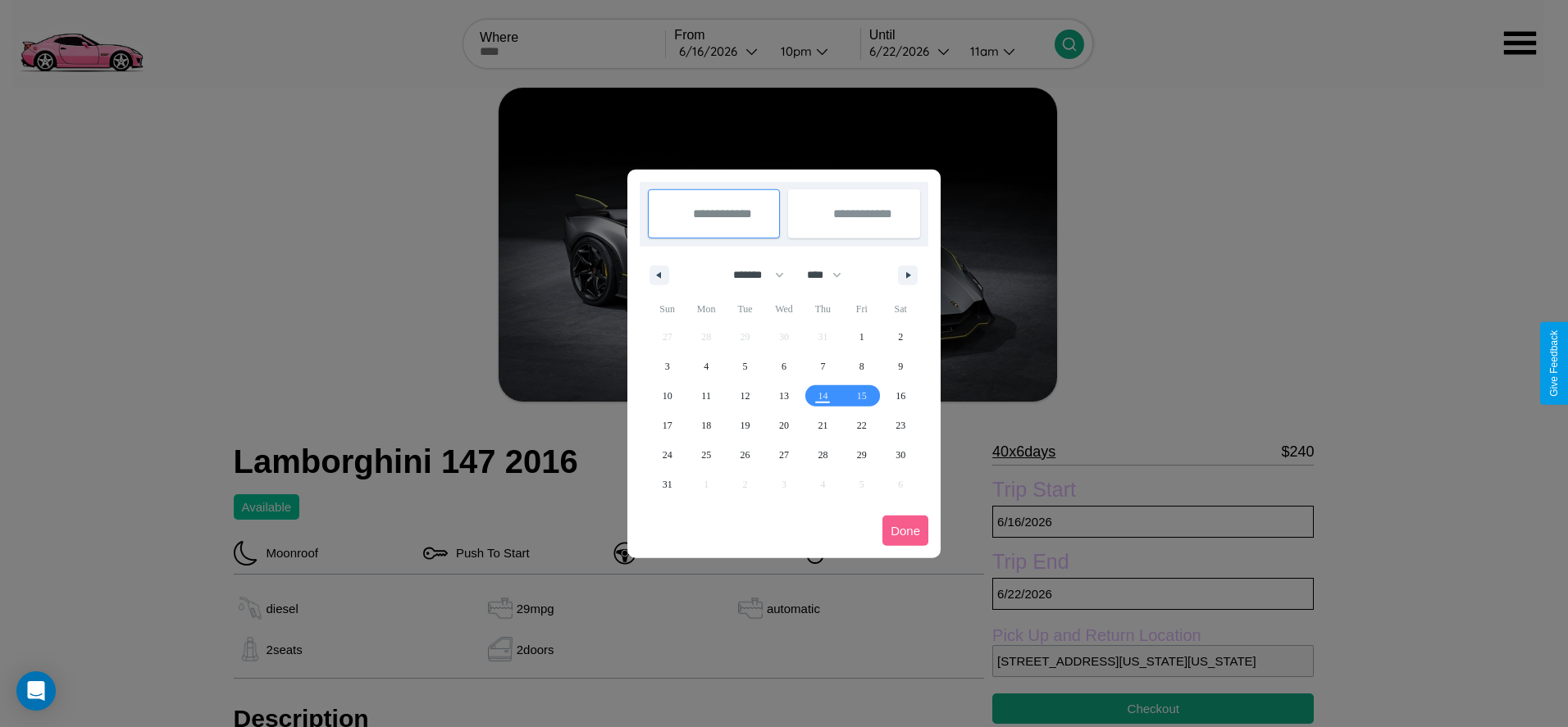
click at [719, 50] on div at bounding box center [784, 363] width 1568 height 727
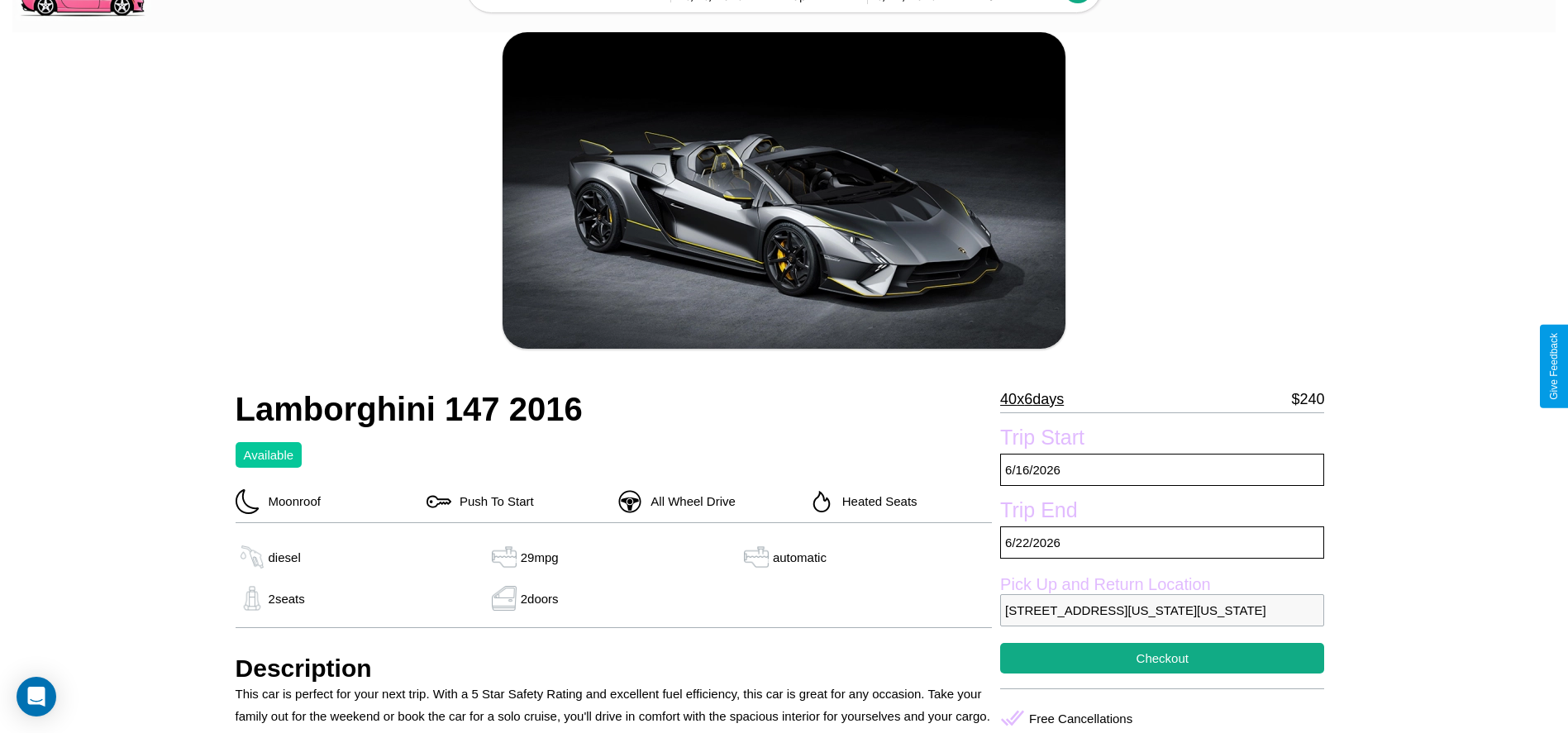
scroll to position [90, 0]
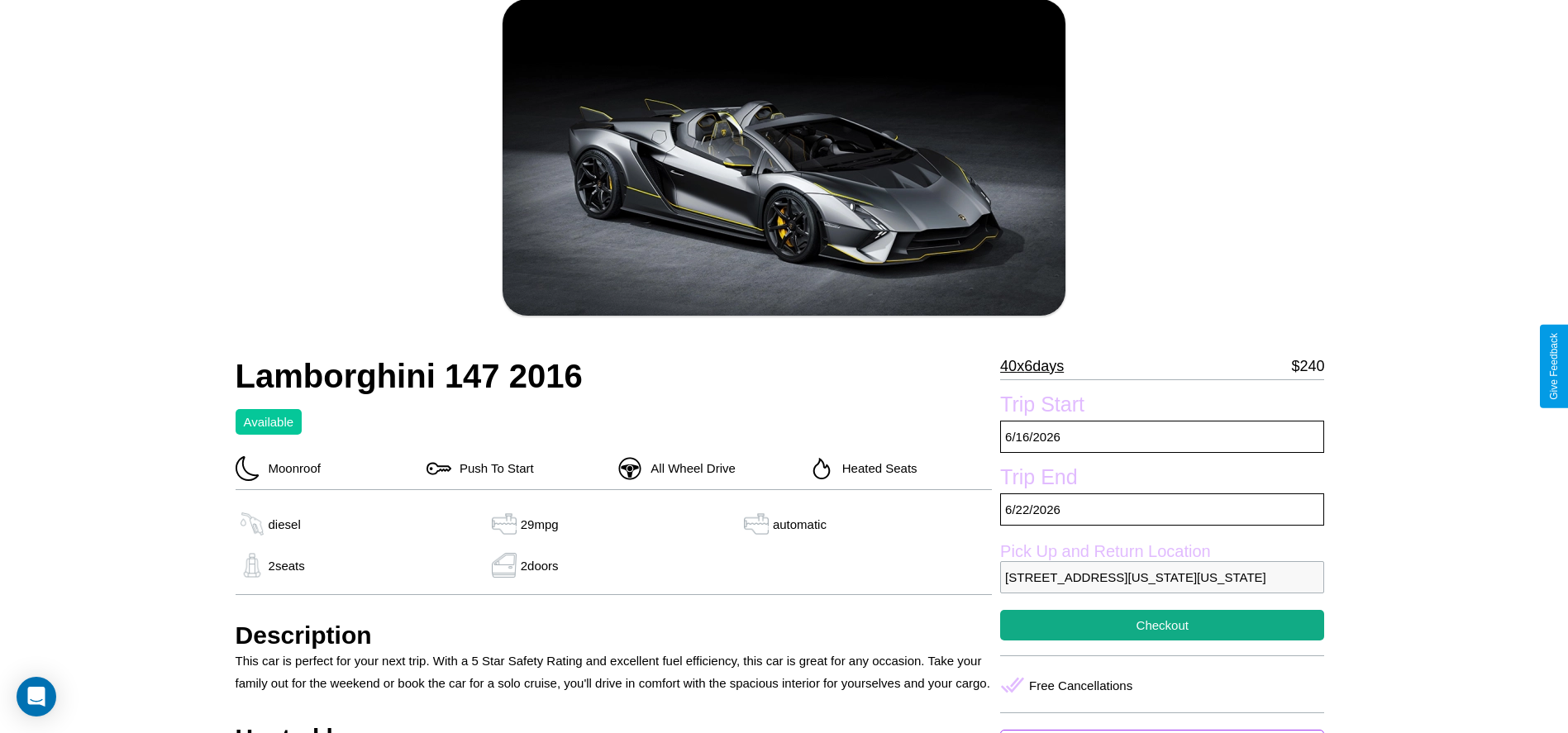
click at [1038, 366] on p "40 x 6 days" at bounding box center [1032, 366] width 64 height 27
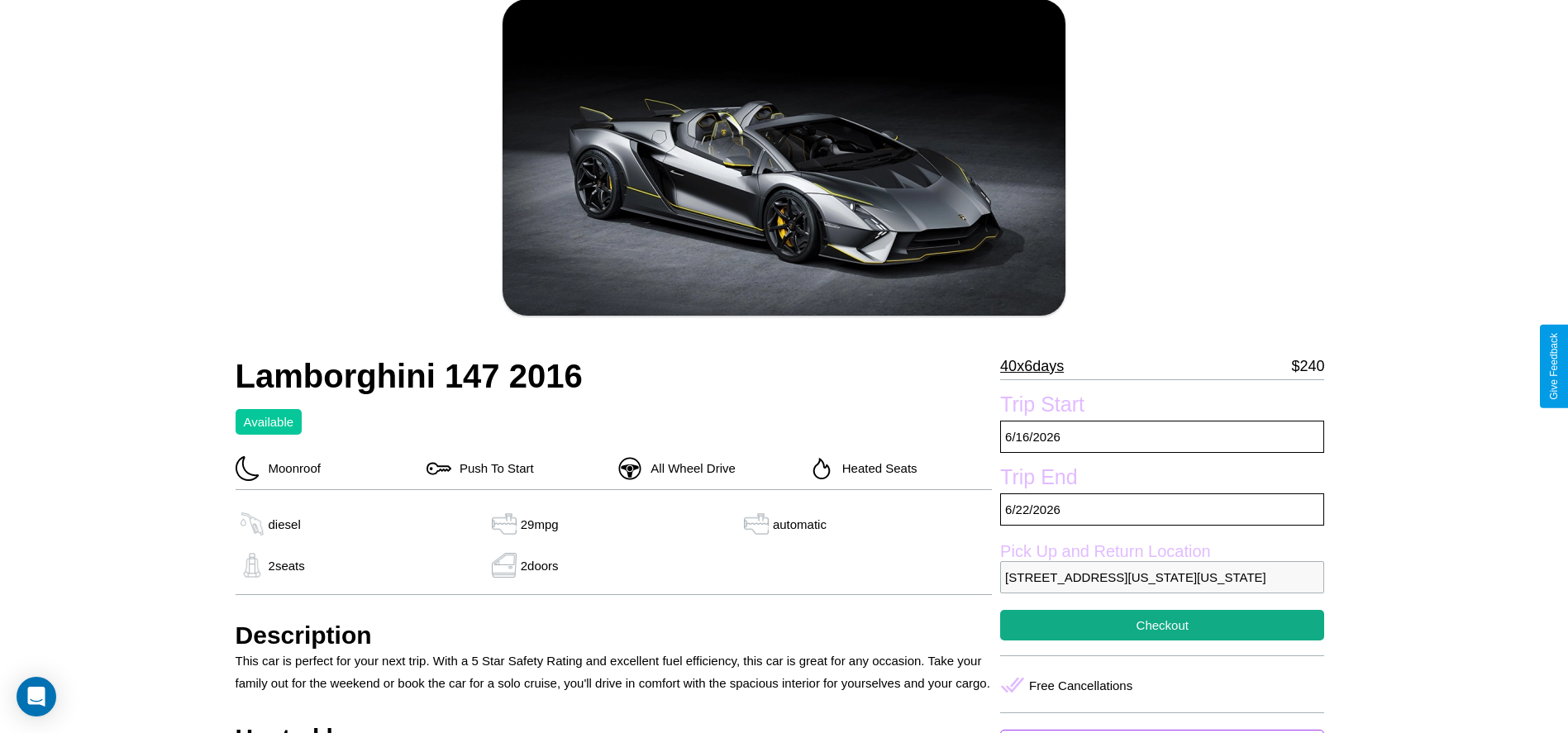
click at [1038, 366] on p "40 x 6 days" at bounding box center [1032, 366] width 64 height 27
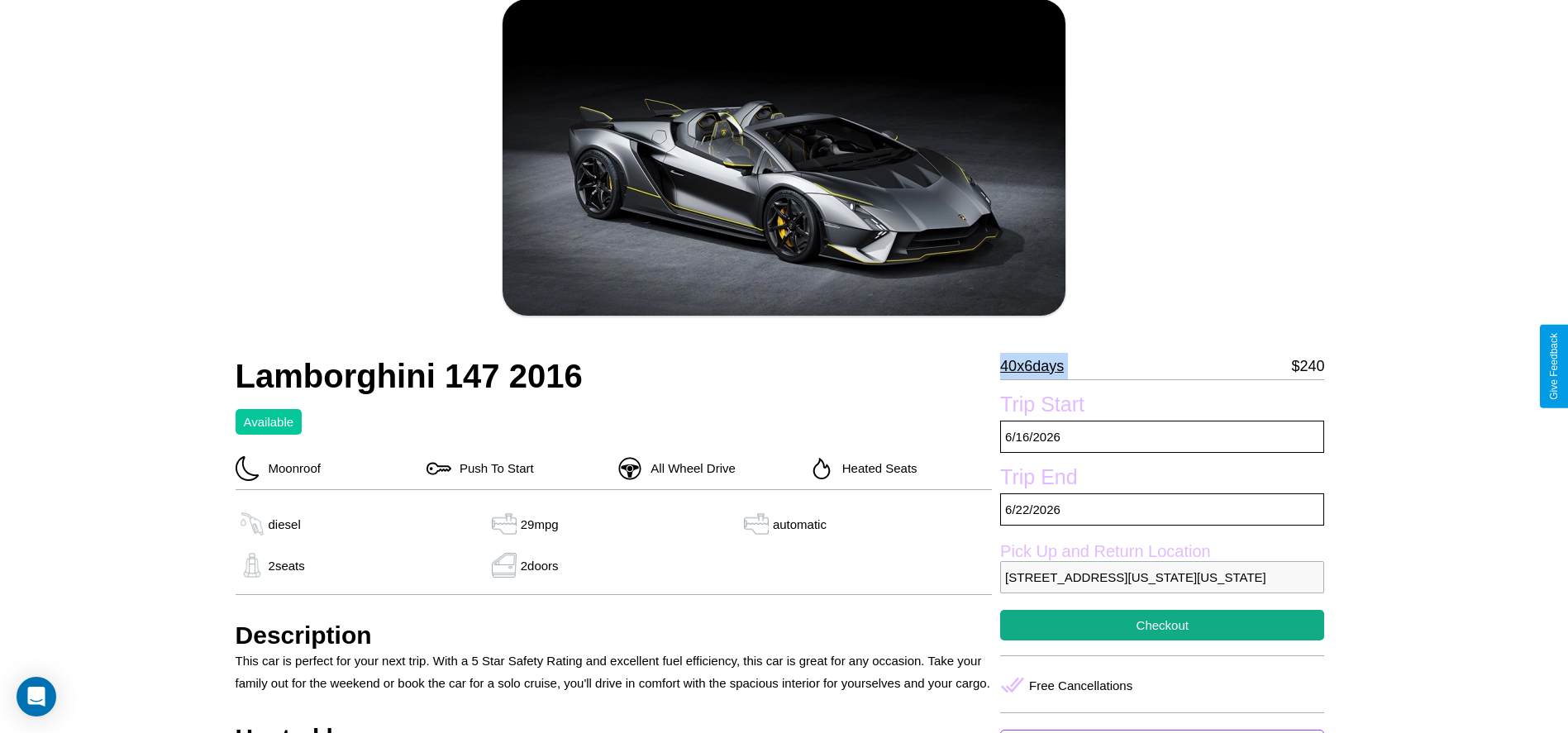
click at [1038, 366] on p "40 x 6 days" at bounding box center [1032, 366] width 64 height 27
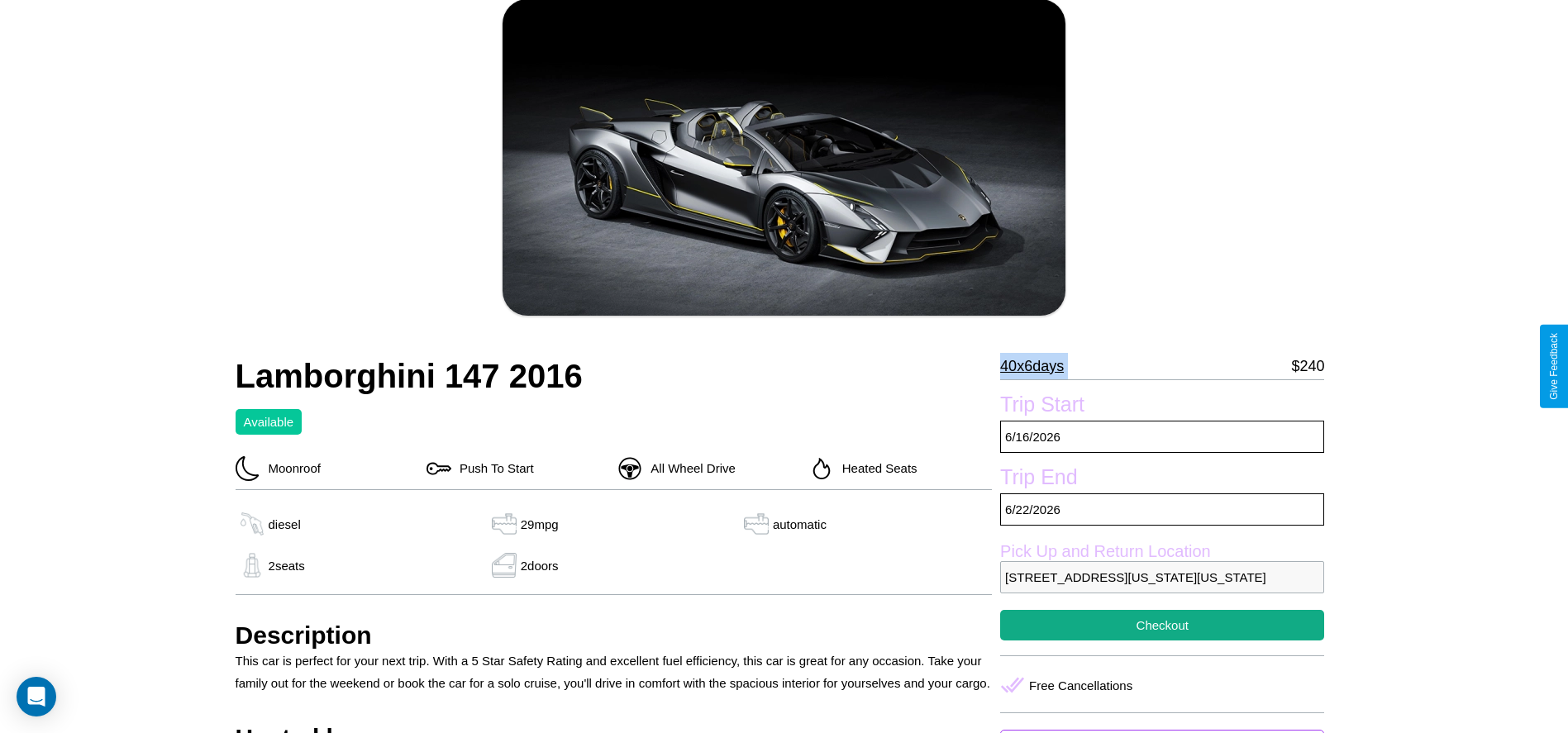
click at [1038, 366] on p "40 x 6 days" at bounding box center [1032, 366] width 64 height 27
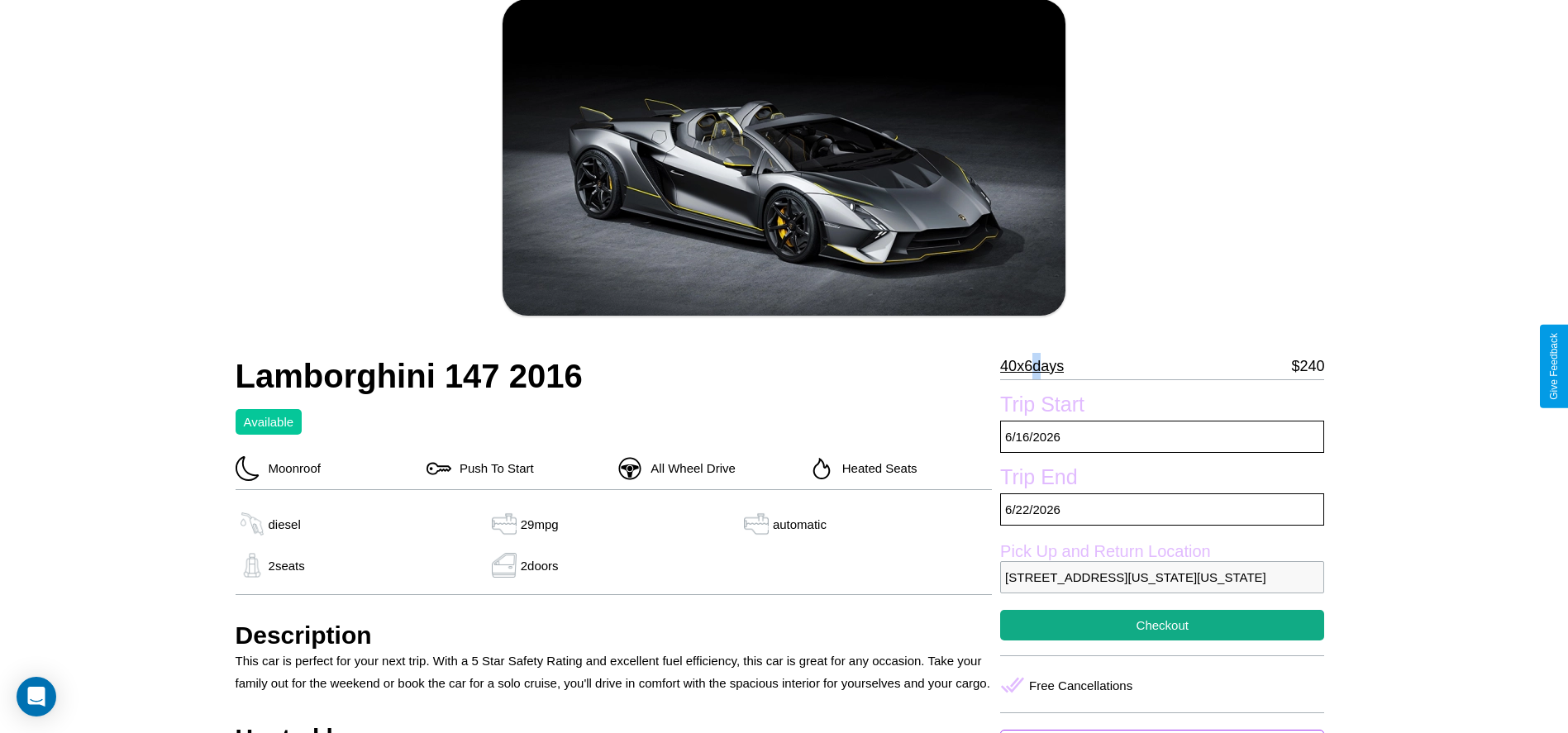
click at [1038, 366] on p "40 x 6 days" at bounding box center [1032, 366] width 64 height 27
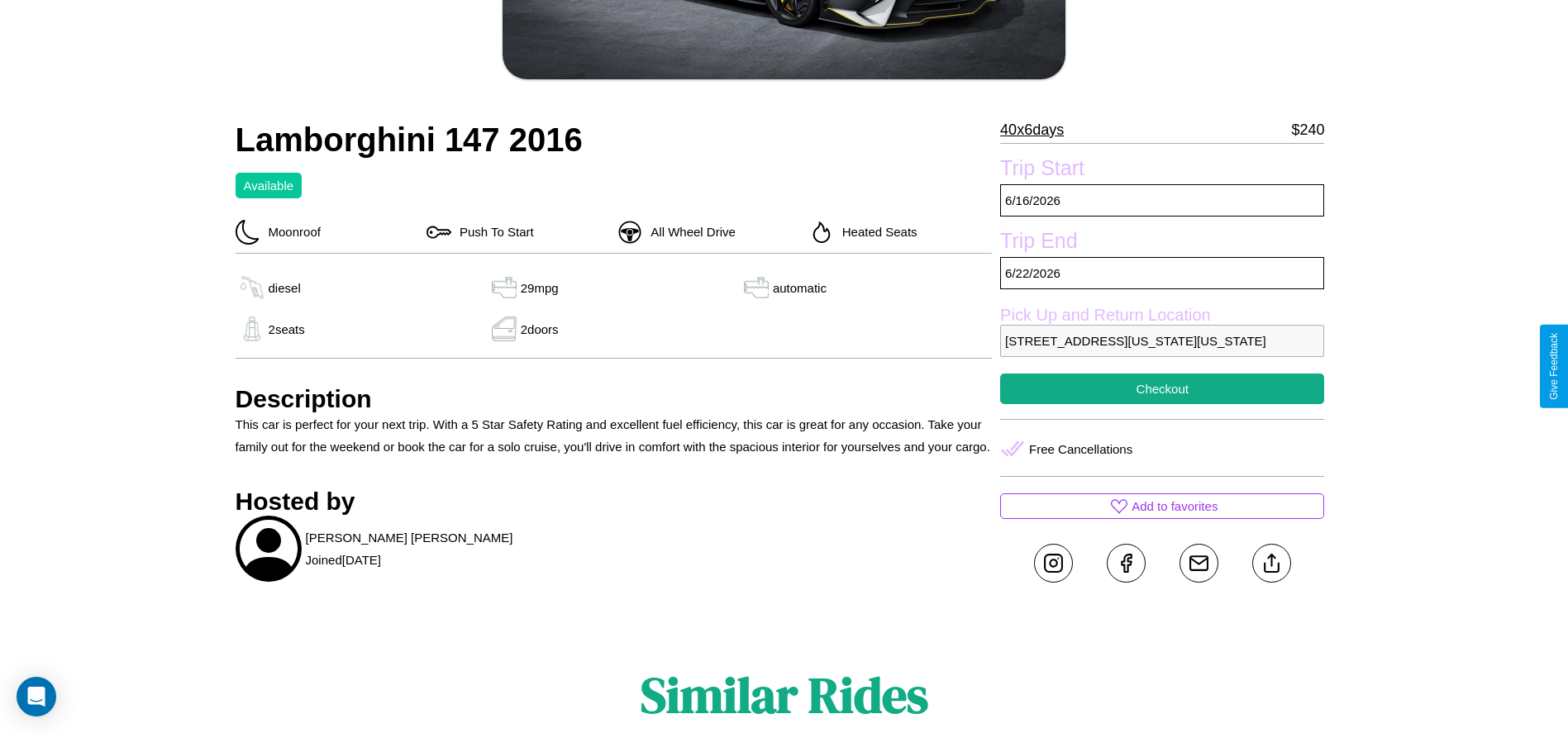
scroll to position [544, 0]
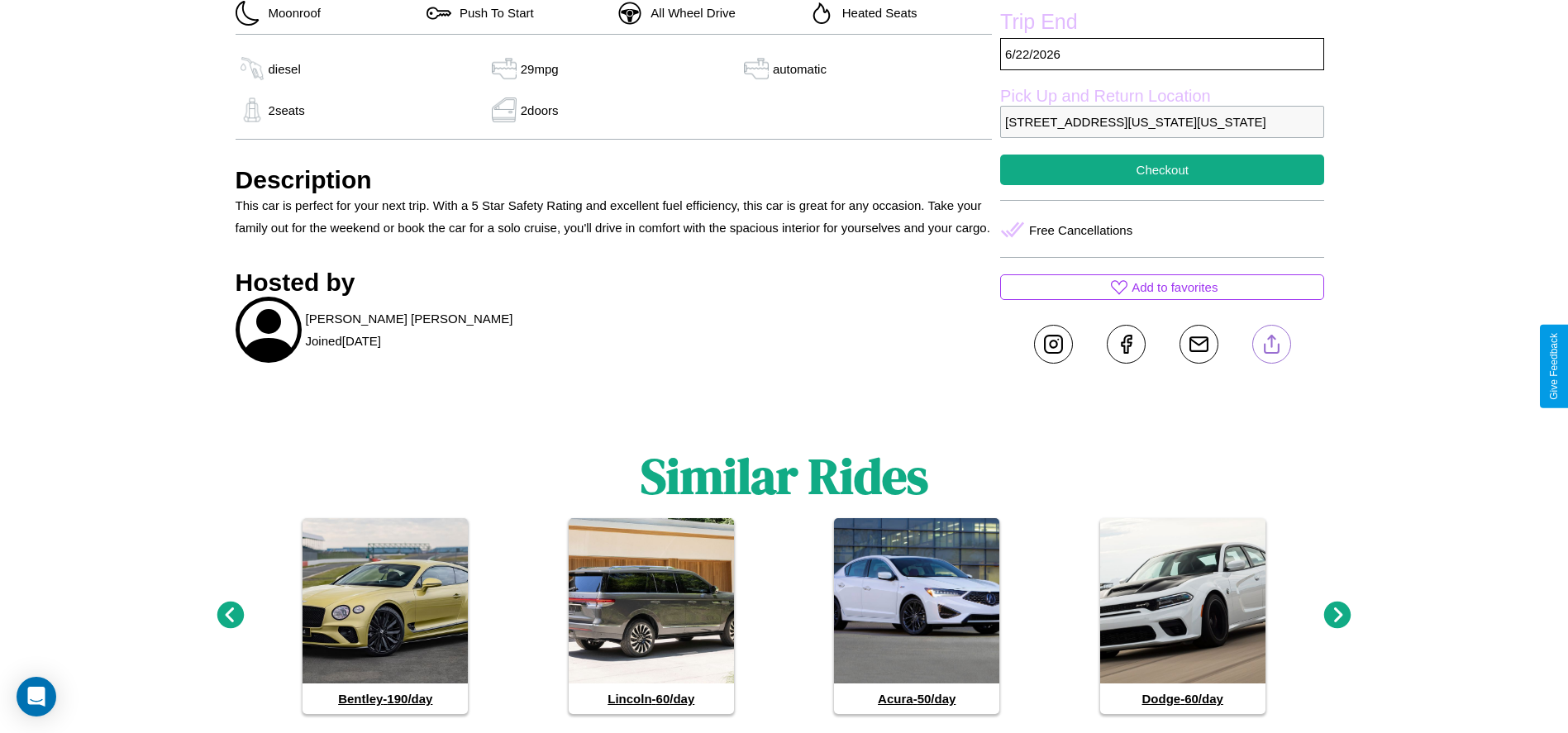
click at [1272, 347] on line at bounding box center [1272, 341] width 0 height 11
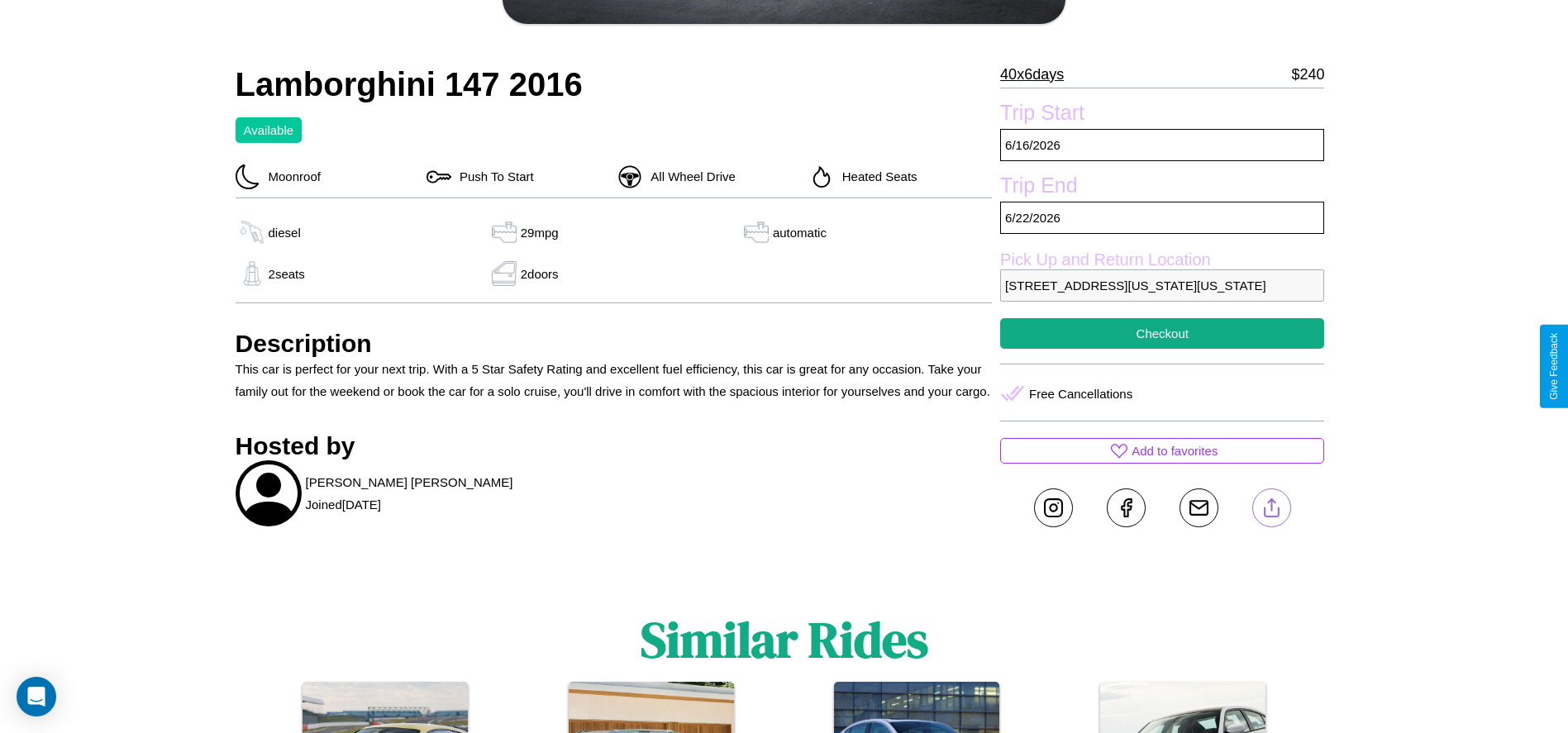
scroll to position [370, 0]
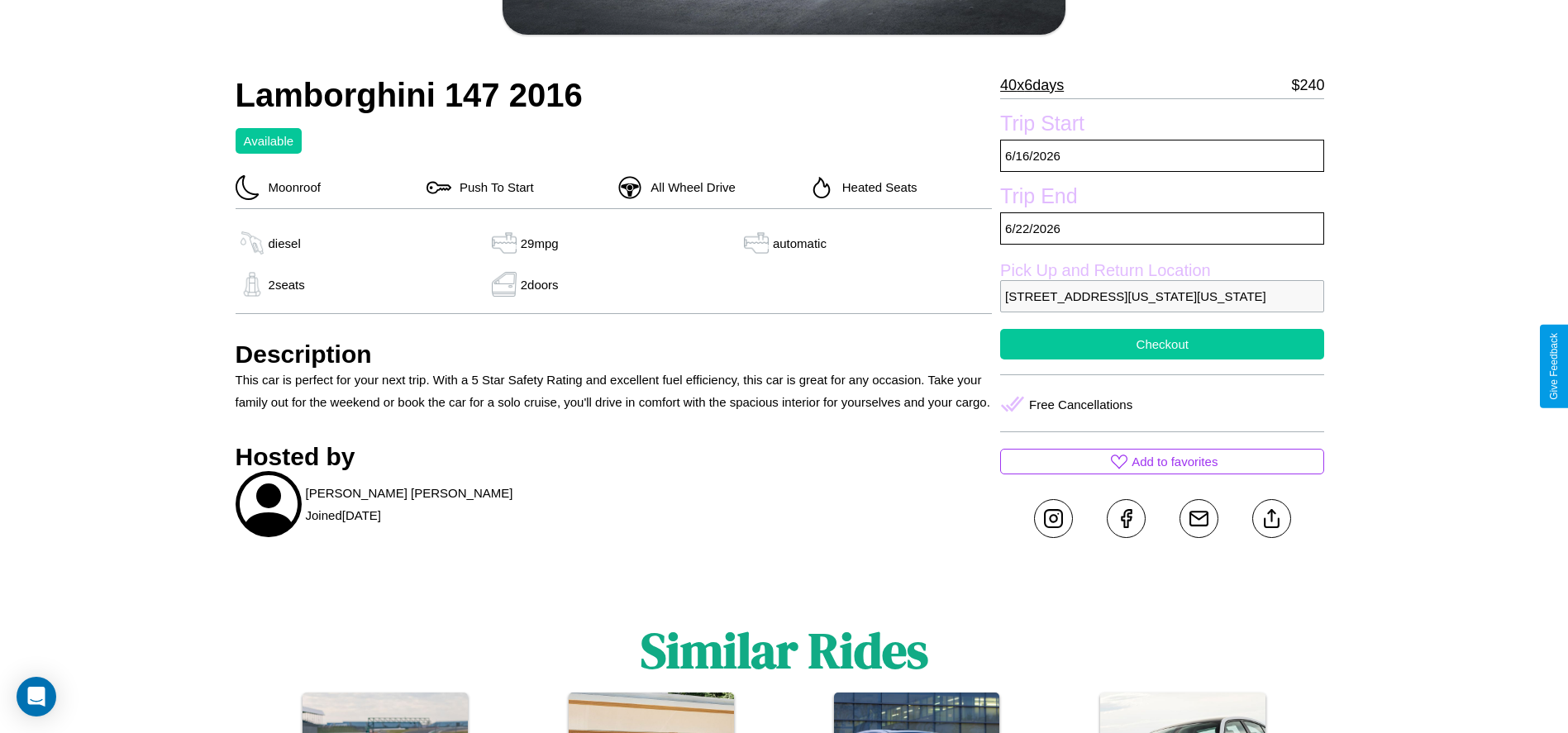
click at [1162, 359] on button "Checkout" at bounding box center [1162, 345] width 324 height 31
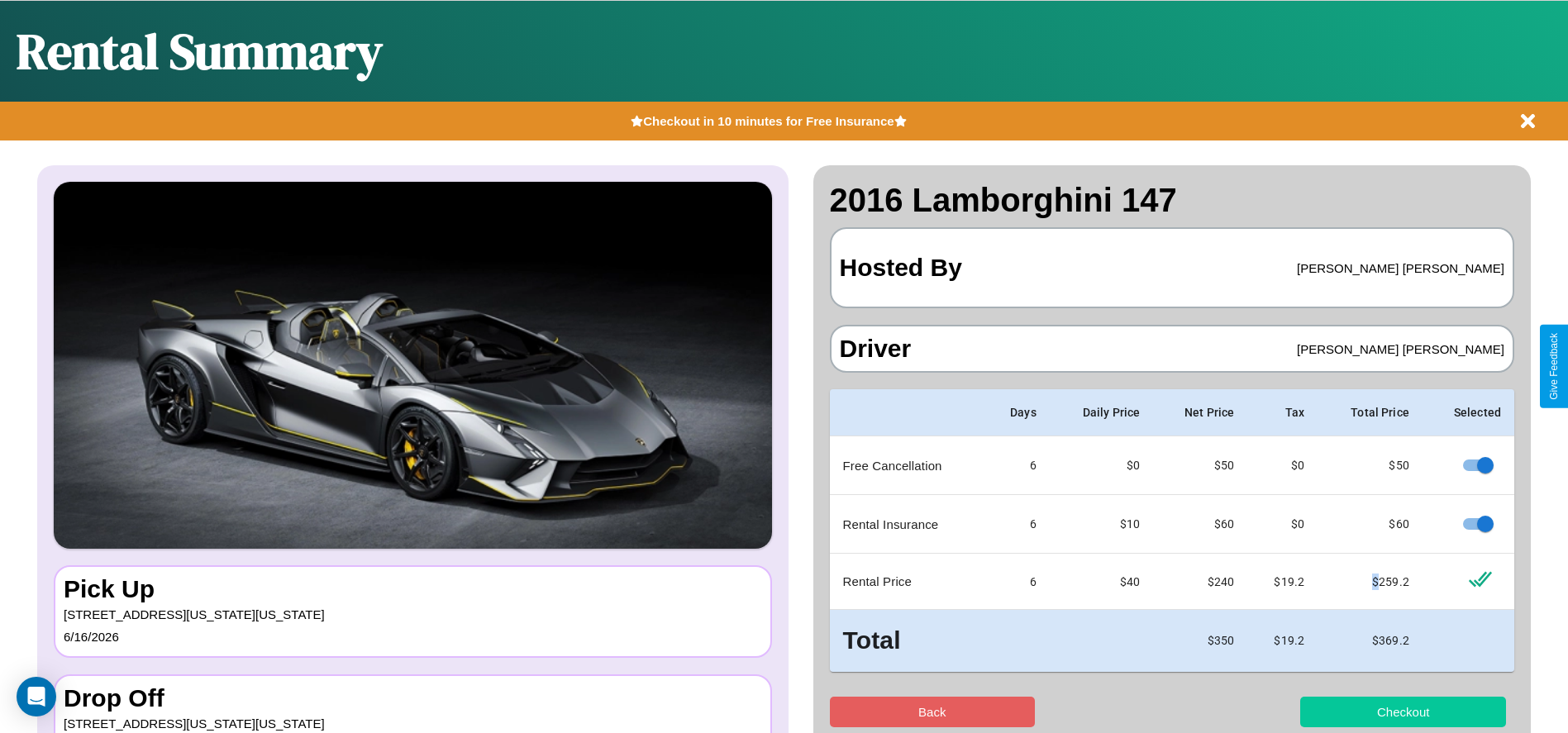
click at [1403, 711] on button "Checkout" at bounding box center [1403, 712] width 206 height 31
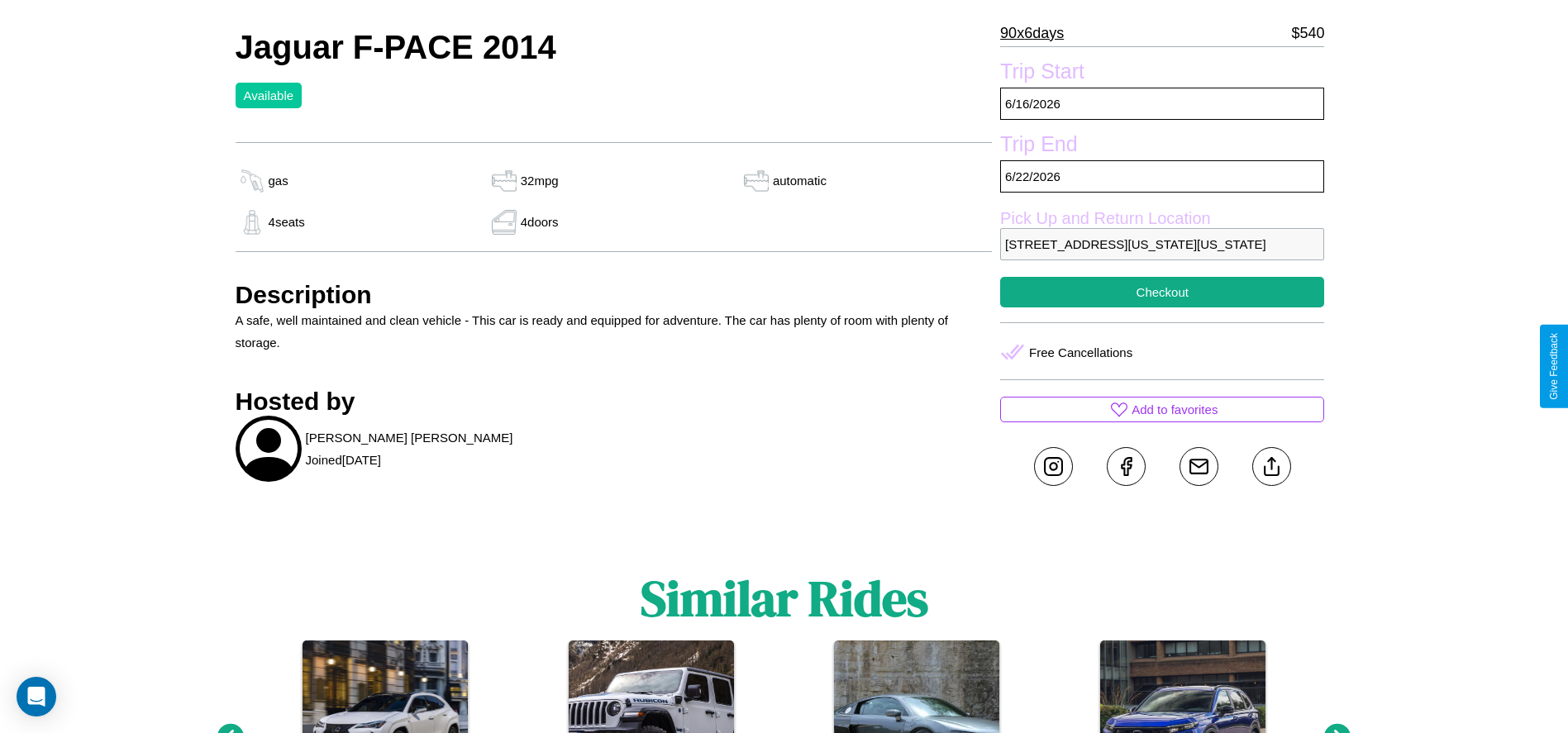
scroll to position [568, 0]
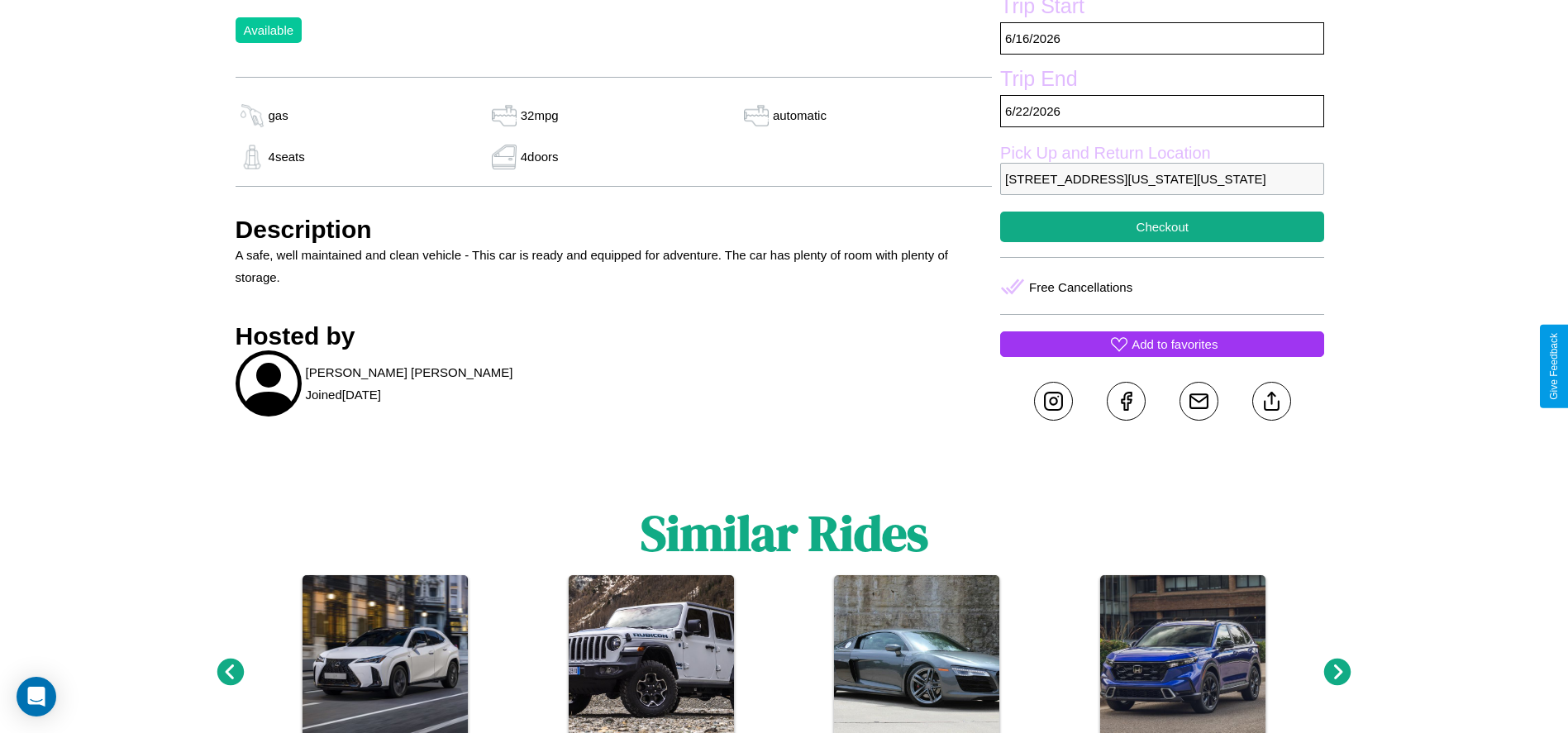
click at [1162, 356] on p "Add to favorites" at bounding box center [1175, 345] width 86 height 22
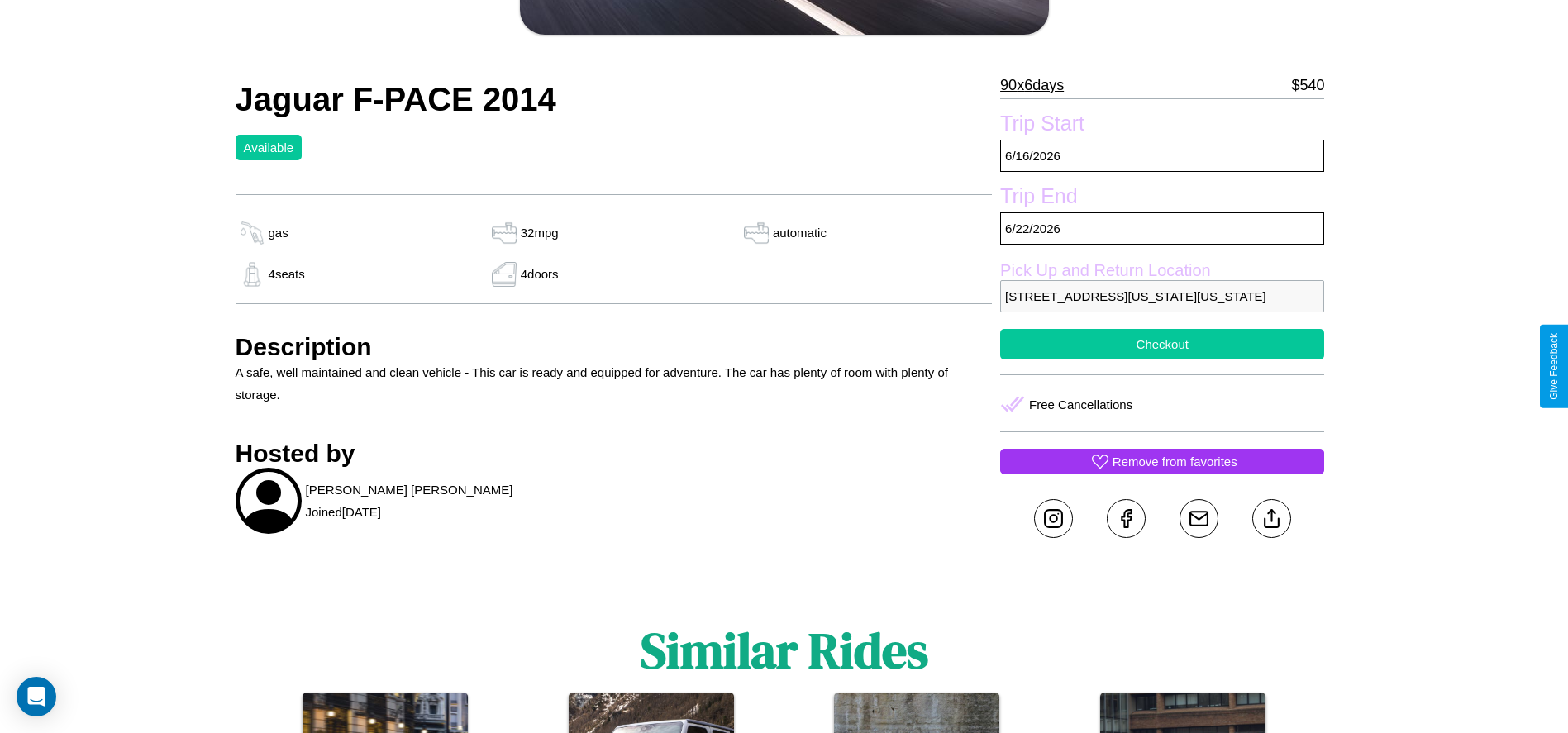
click at [1162, 359] on button "Checkout" at bounding box center [1162, 345] width 324 height 31
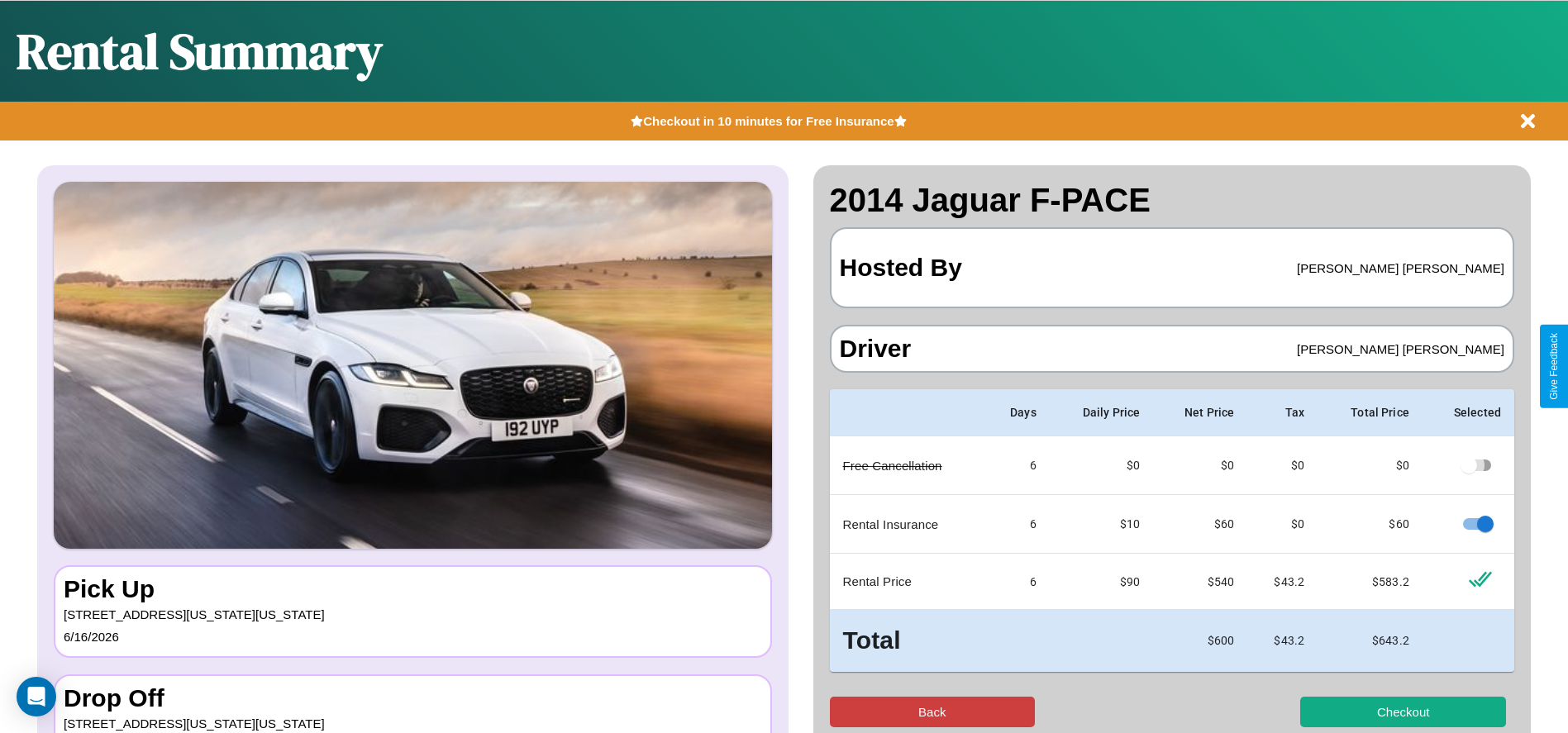
click at [931, 711] on button "Back" at bounding box center [932, 712] width 206 height 31
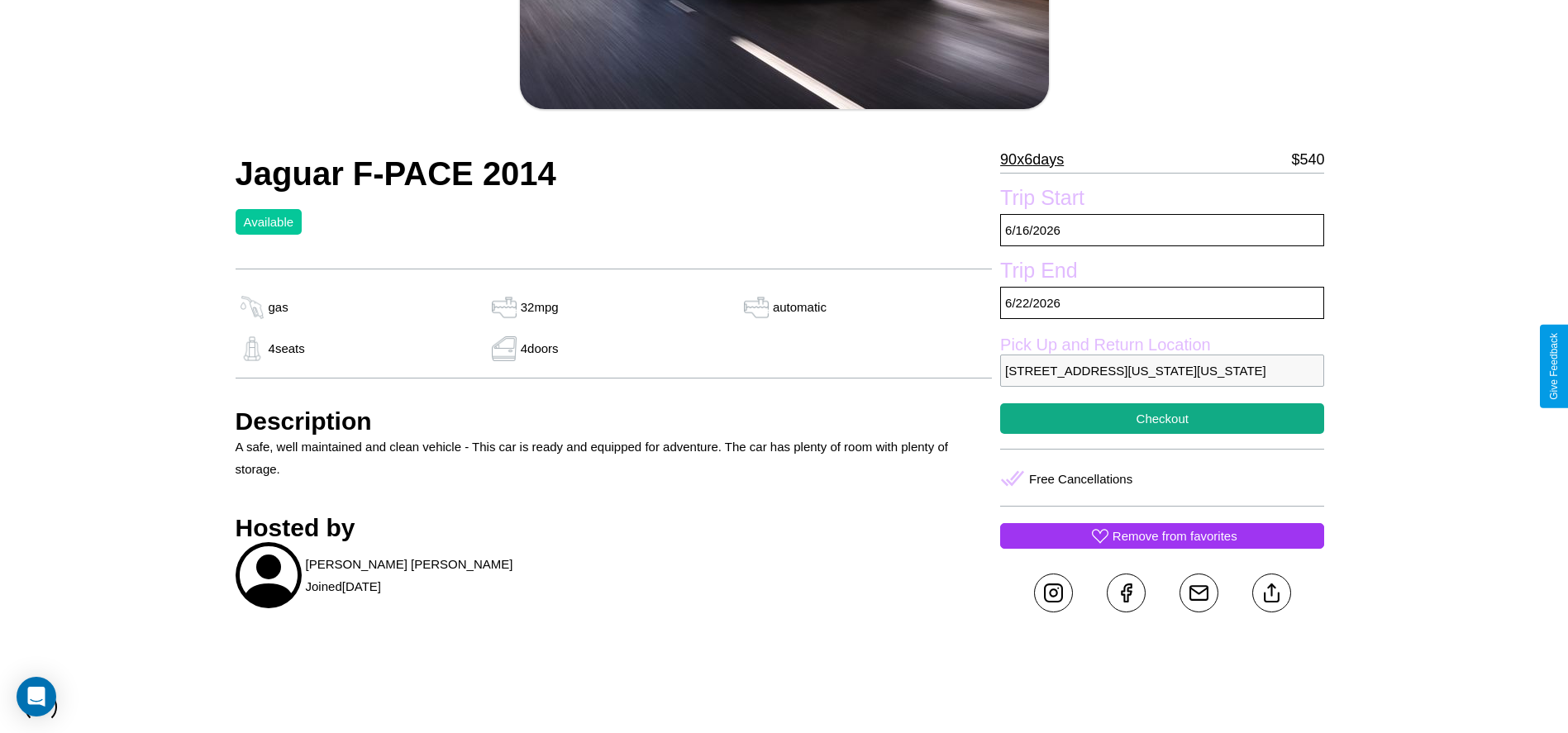
scroll to position [438, 0]
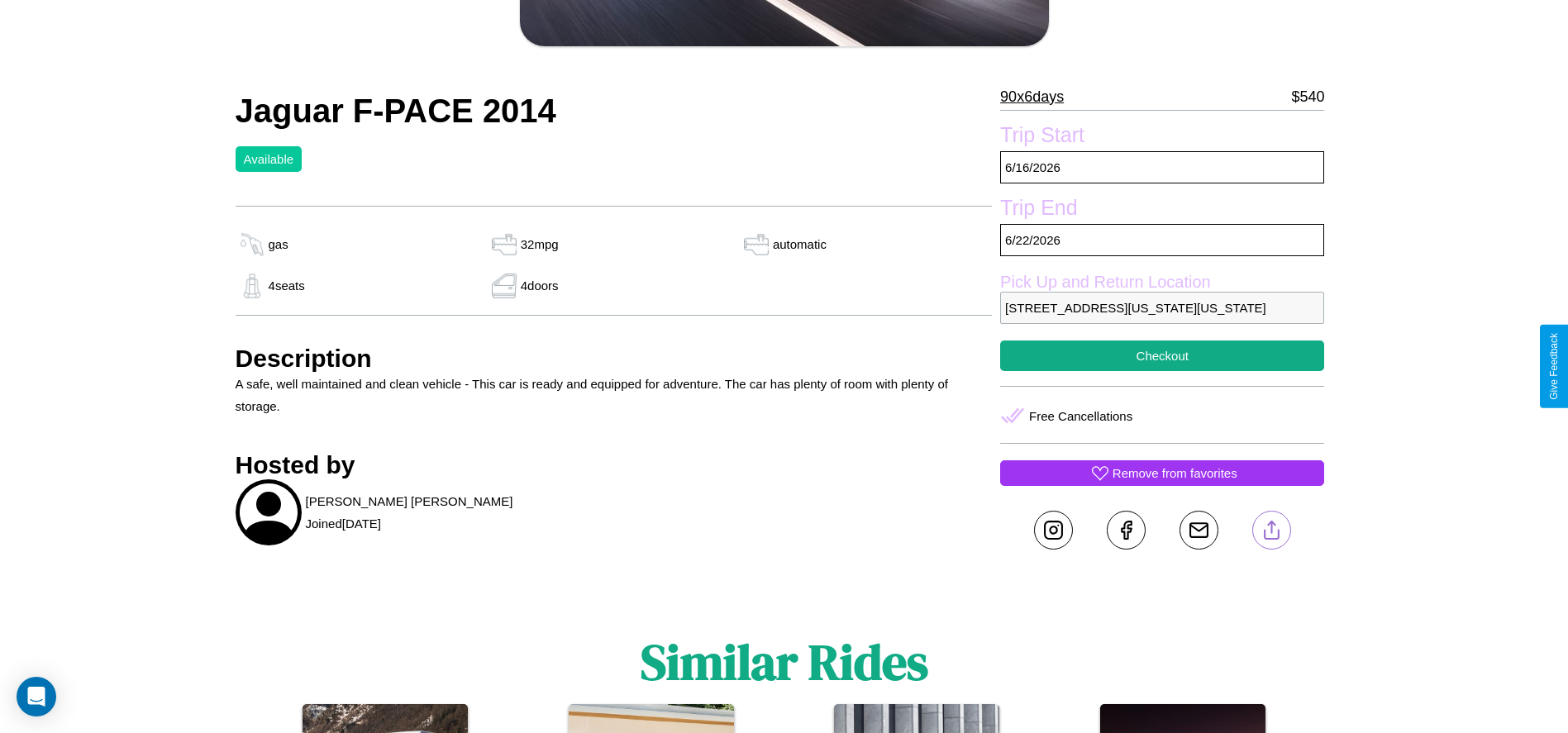
click at [1272, 533] on line at bounding box center [1272, 526] width 0 height 11
